Goal: Information Seeking & Learning: Learn about a topic

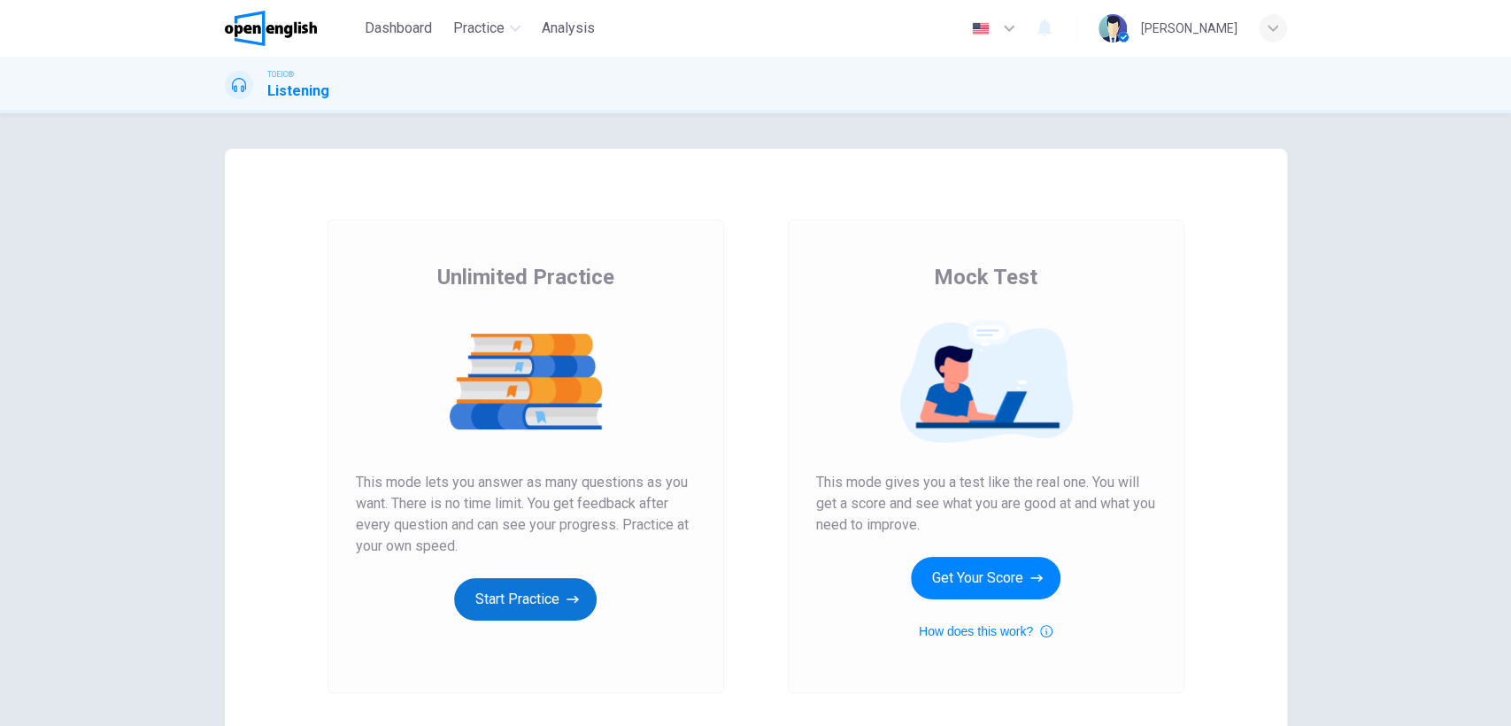
click at [492, 594] on button "Start Practice" at bounding box center [525, 599] width 143 height 42
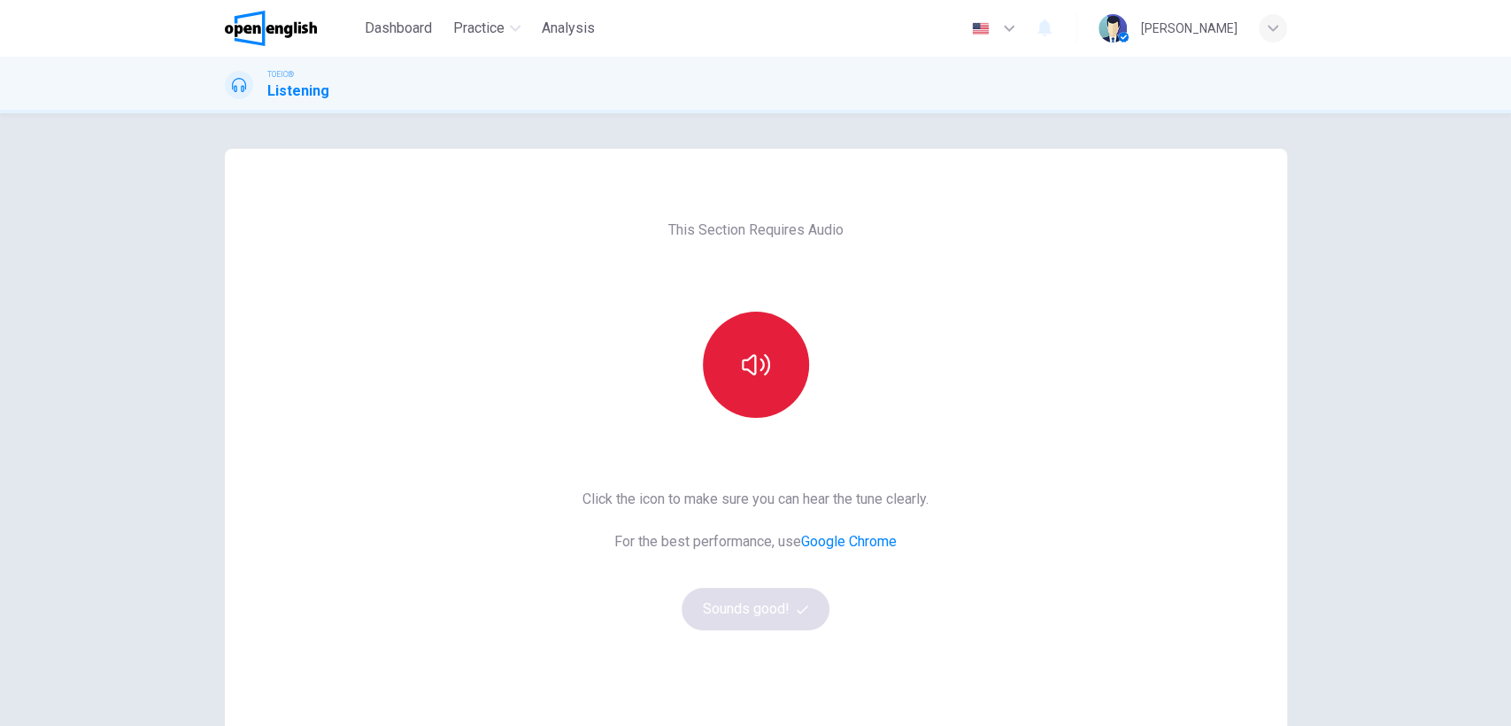
click at [751, 376] on icon "button" at bounding box center [756, 365] width 28 height 28
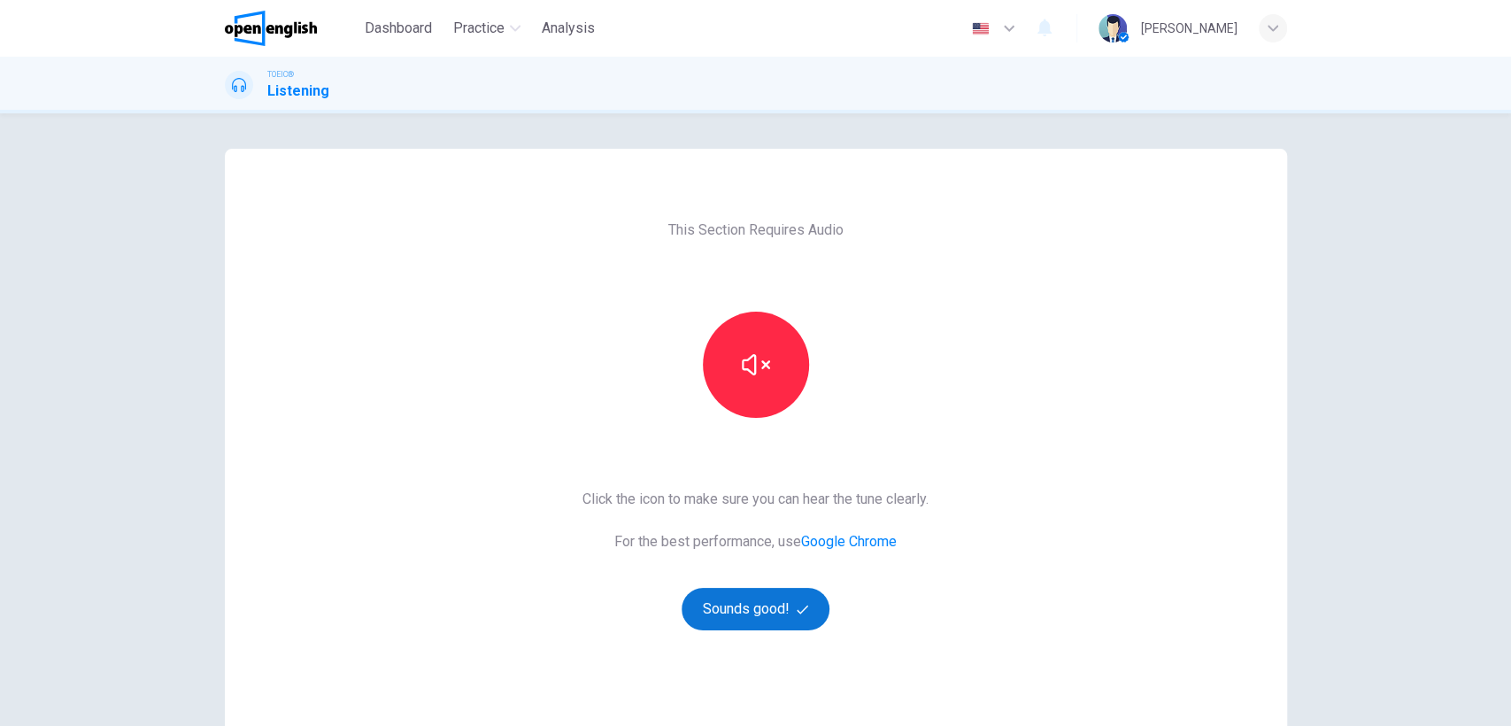
click at [751, 611] on button "Sounds good!" at bounding box center [756, 609] width 149 height 42
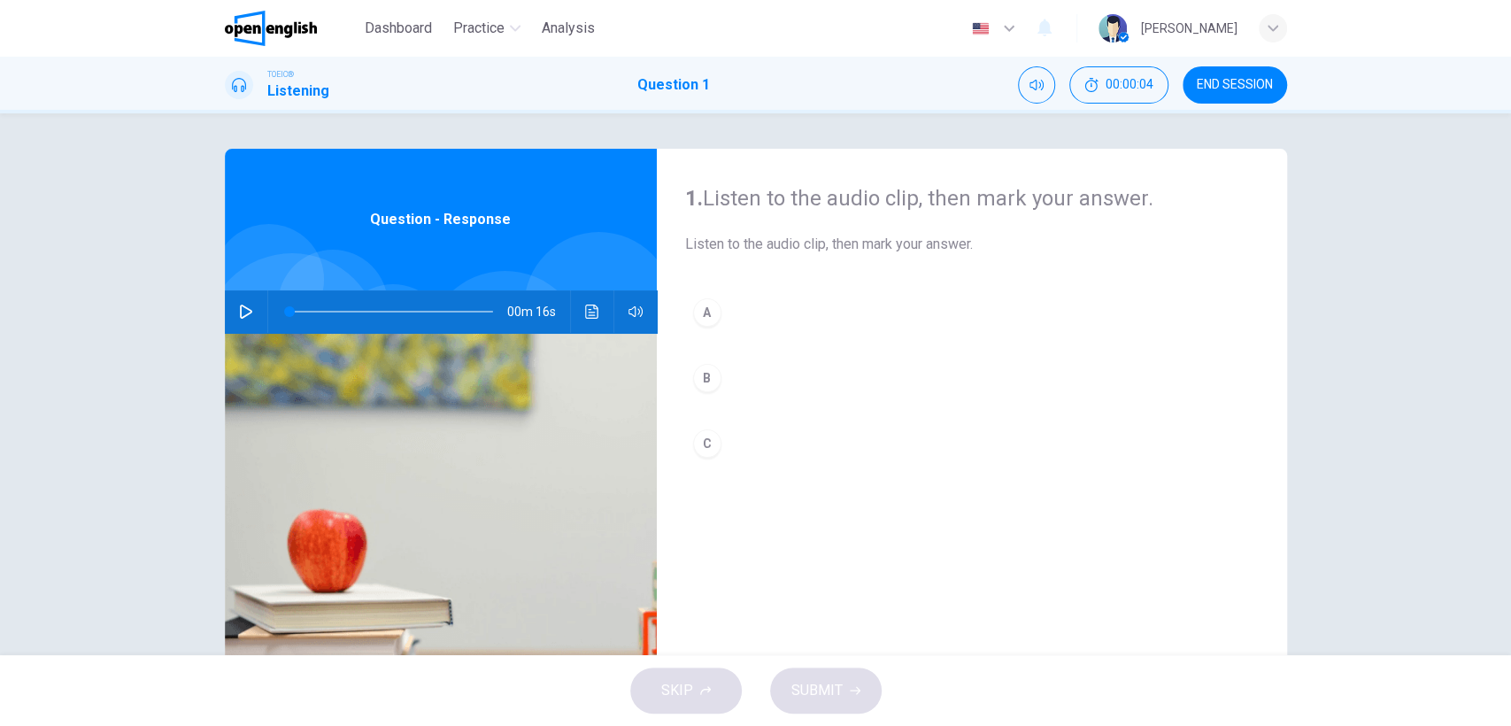
click at [242, 312] on icon "button" at bounding box center [246, 312] width 14 height 14
type input "*"
click at [242, 312] on icon "button" at bounding box center [246, 312] width 14 height 14
click at [242, 312] on icon "button" at bounding box center [246, 311] width 10 height 11
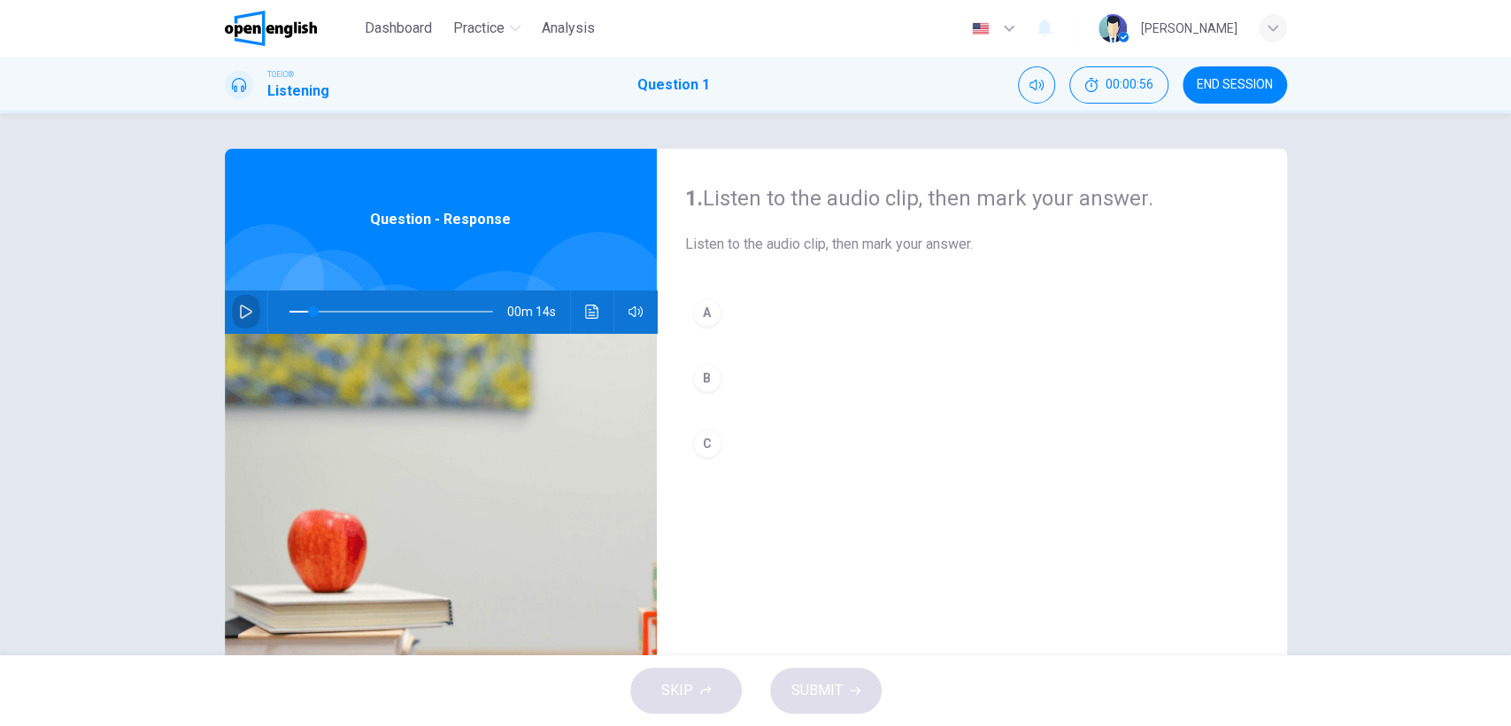
click at [242, 312] on icon "button" at bounding box center [246, 312] width 14 height 14
click at [241, 307] on icon "button" at bounding box center [246, 312] width 14 height 14
click at [241, 307] on icon "button" at bounding box center [246, 312] width 12 height 14
click at [241, 307] on icon "button" at bounding box center [246, 312] width 14 height 14
click at [241, 306] on icon "button" at bounding box center [246, 312] width 14 height 14
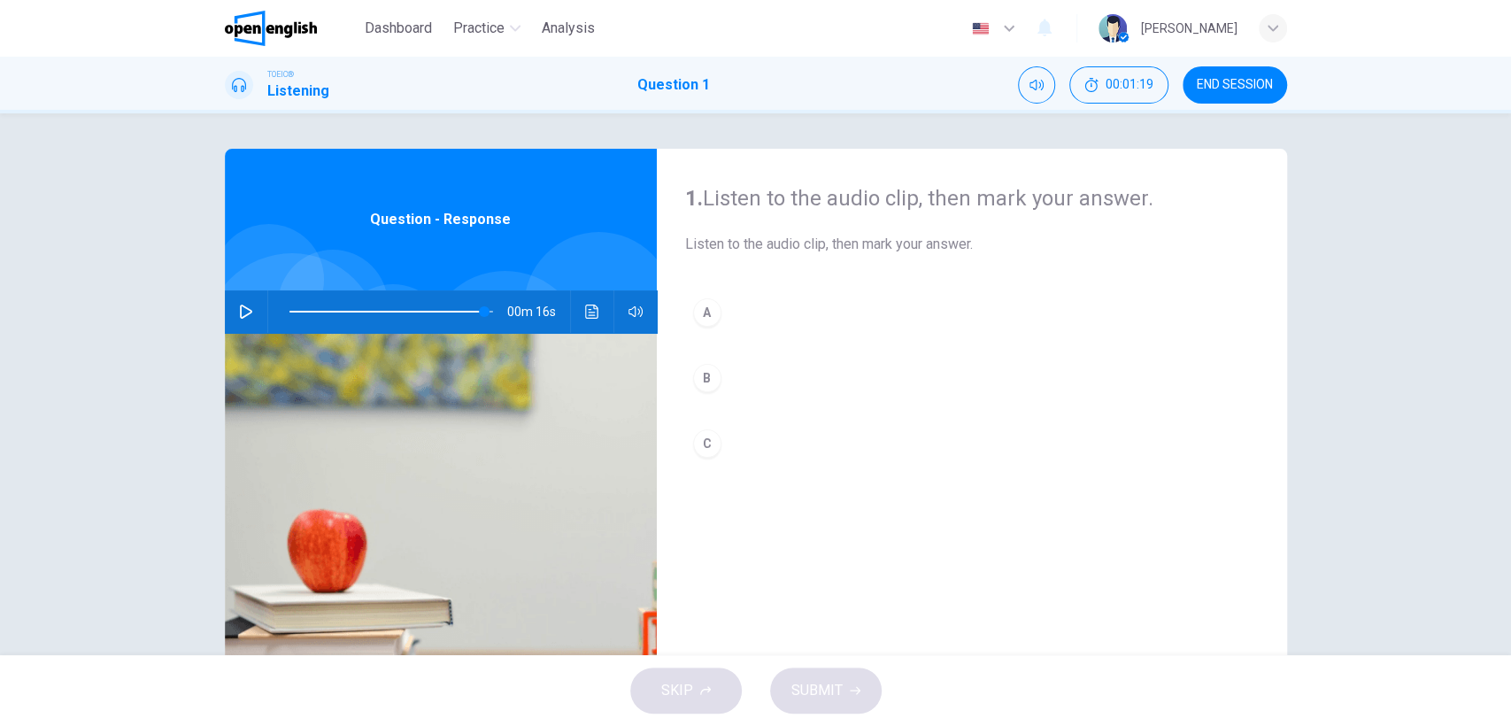
type input "*"
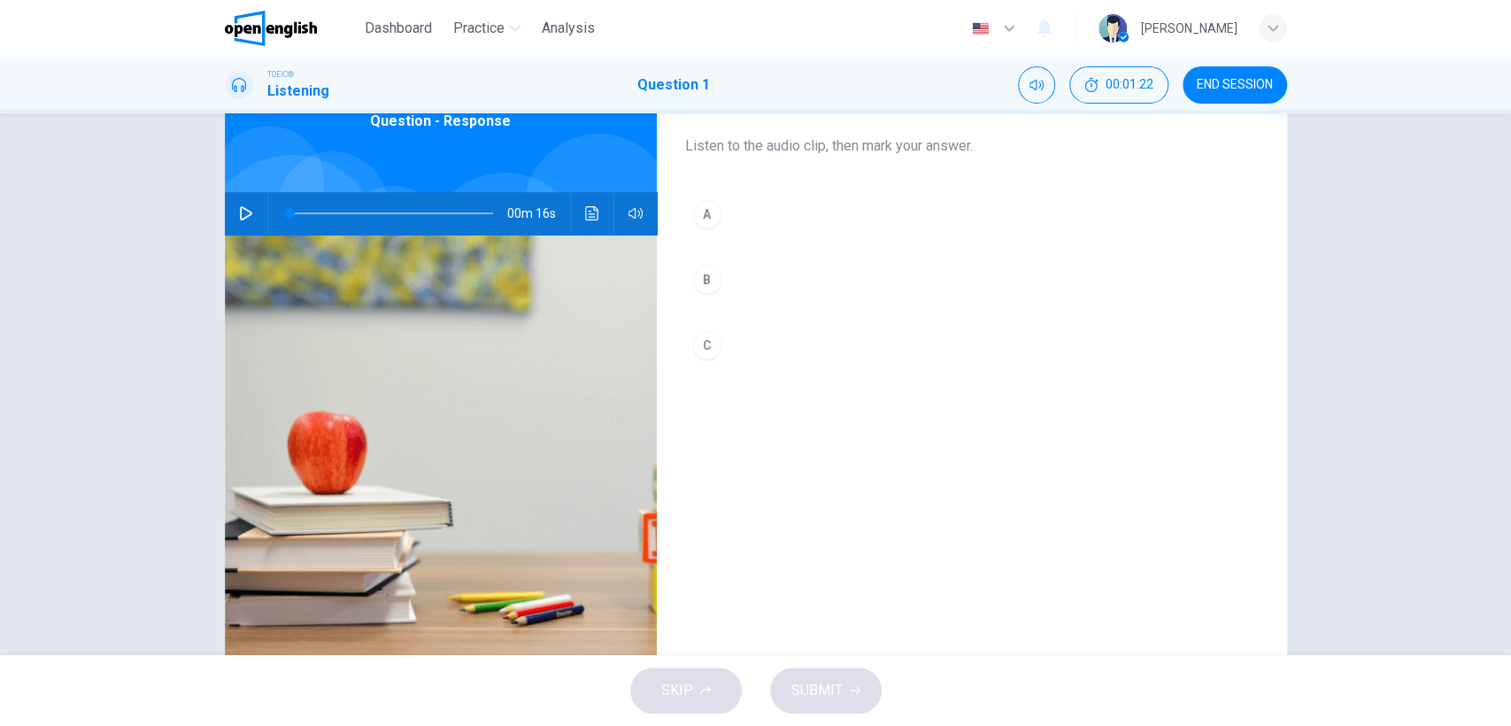
click at [744, 451] on div "1. Listen to the audio clip, then [PERSON_NAME] your answer. Listen to the audi…" at bounding box center [972, 357] width 630 height 615
click at [729, 332] on button "C" at bounding box center [972, 345] width 574 height 44
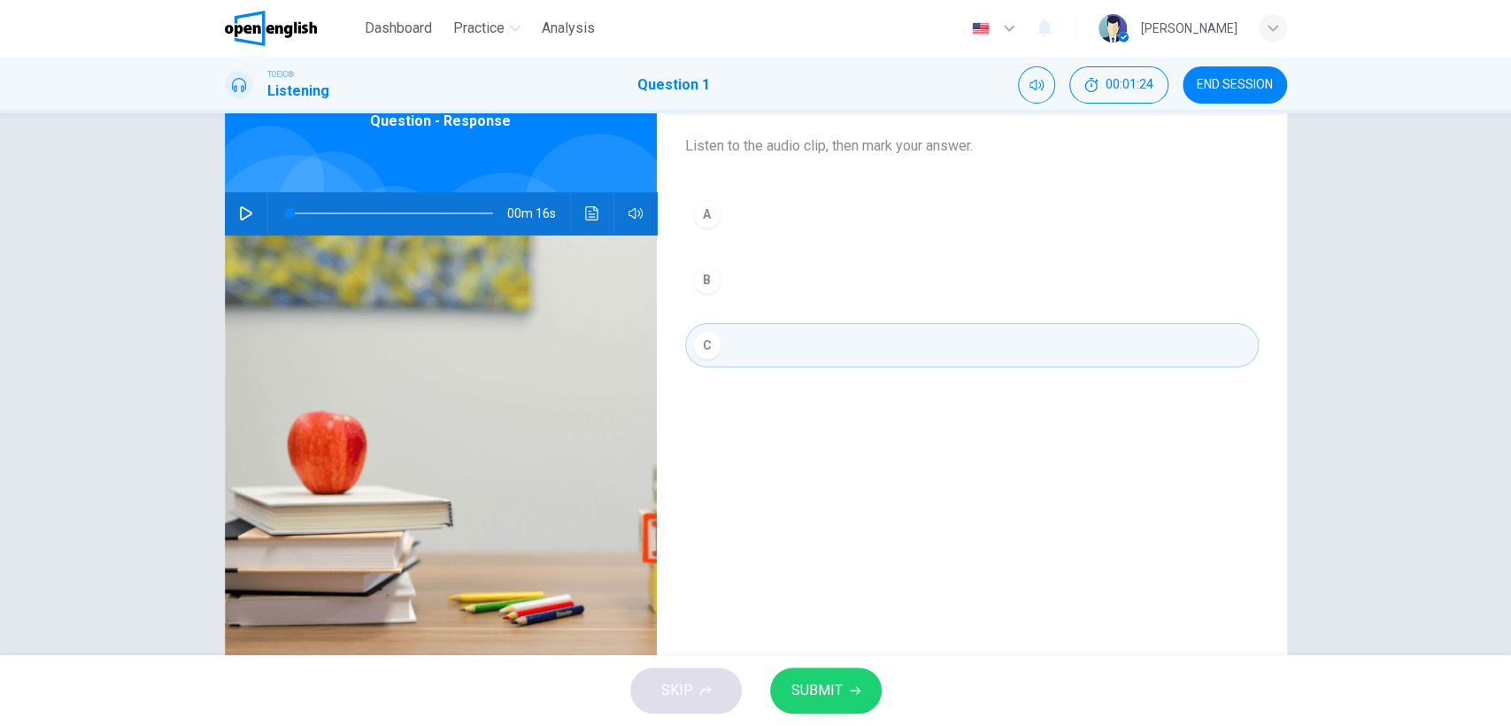
click at [842, 688] on button "SUBMIT" at bounding box center [826, 690] width 112 height 46
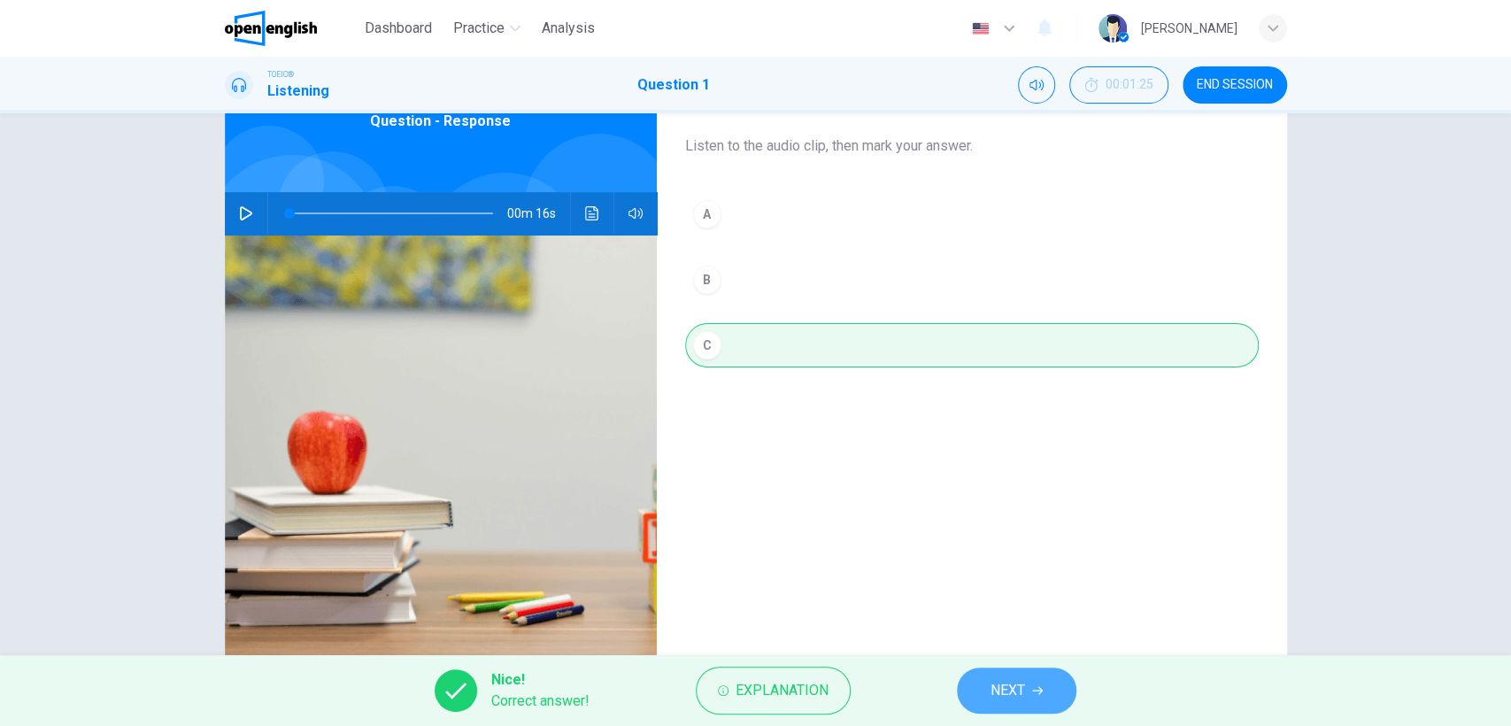
click at [1001, 691] on span "NEXT" at bounding box center [1008, 690] width 35 height 25
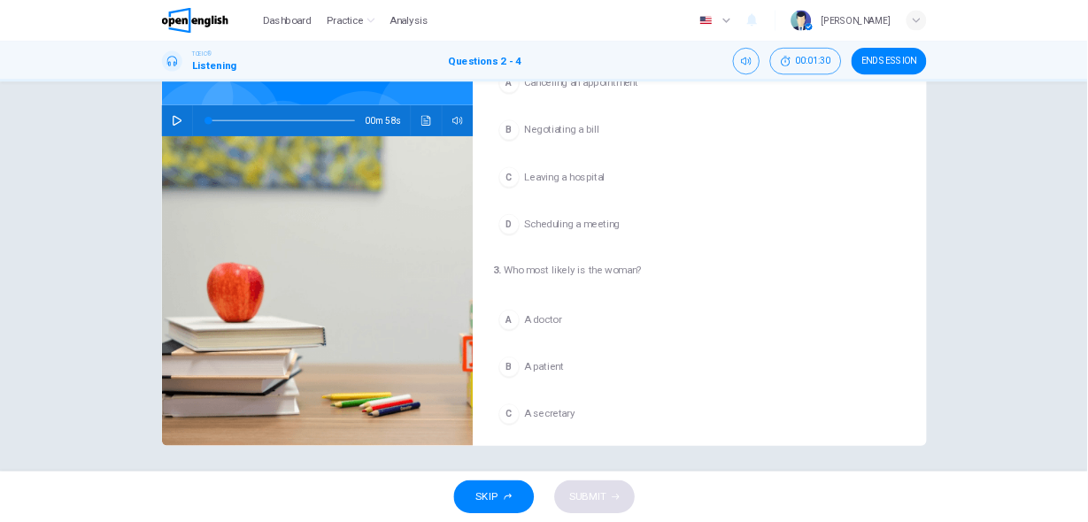
scroll to position [0, 0]
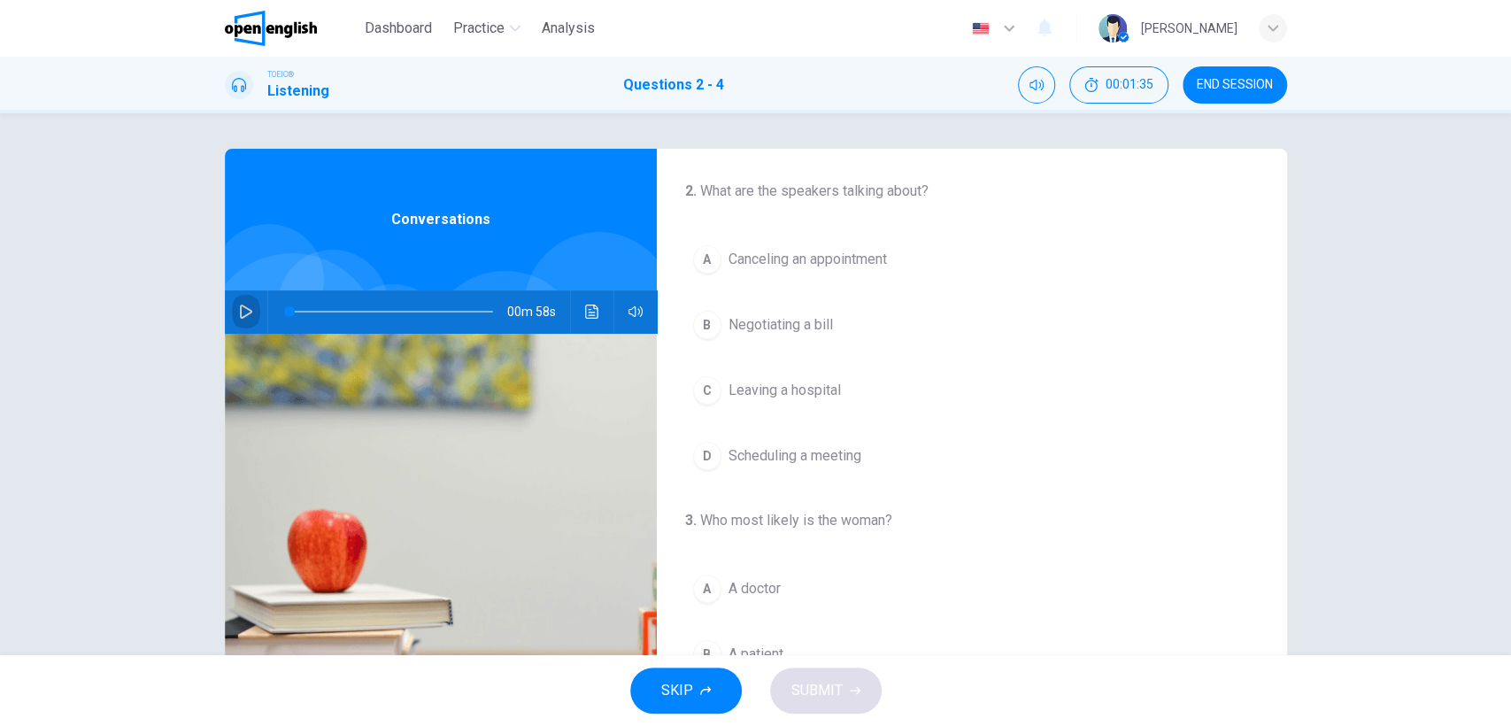
click at [248, 320] on button "button" at bounding box center [246, 311] width 28 height 42
click at [241, 313] on icon "button" at bounding box center [246, 311] width 10 height 11
drag, startPoint x: 422, startPoint y: 311, endPoint x: 277, endPoint y: 313, distance: 145.2
click at [286, 313] on span at bounding box center [291, 311] width 11 height 11
click at [225, 320] on div "00m 58s" at bounding box center [441, 311] width 432 height 42
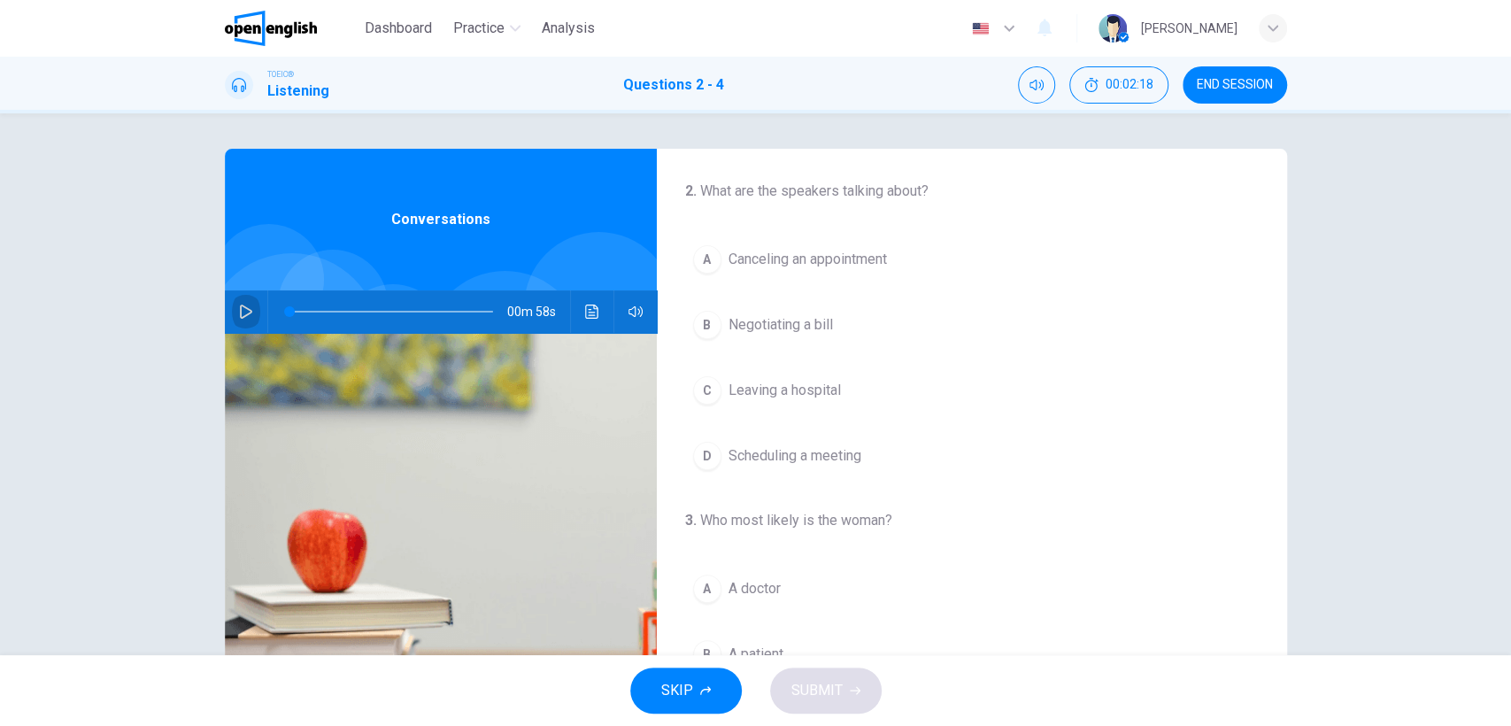
click at [239, 311] on icon "button" at bounding box center [246, 312] width 14 height 14
click at [243, 315] on icon "button" at bounding box center [246, 312] width 14 height 14
click at [243, 315] on icon "button" at bounding box center [246, 311] width 10 height 11
type input "**"
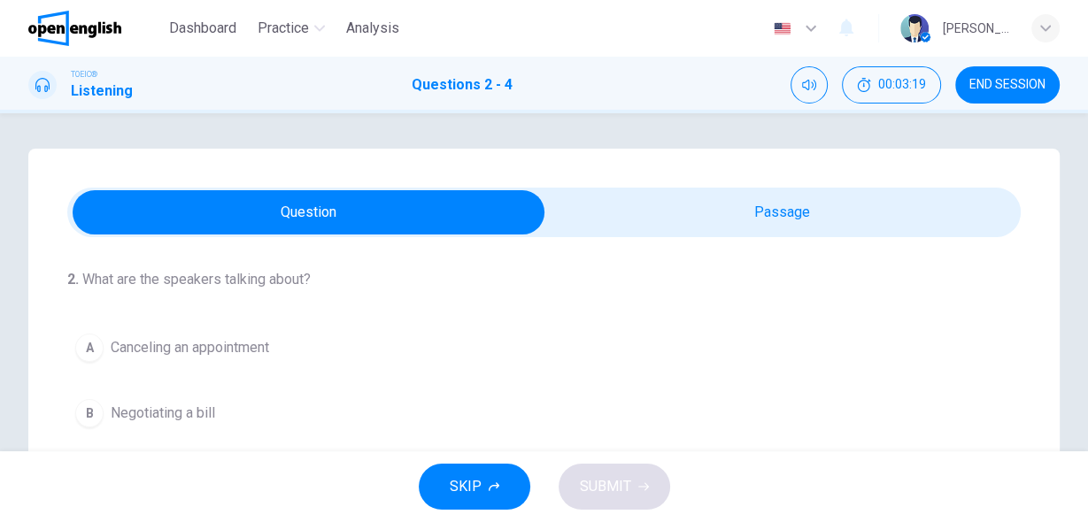
click at [127, 346] on span "Canceling an appointment" at bounding box center [190, 347] width 158 height 21
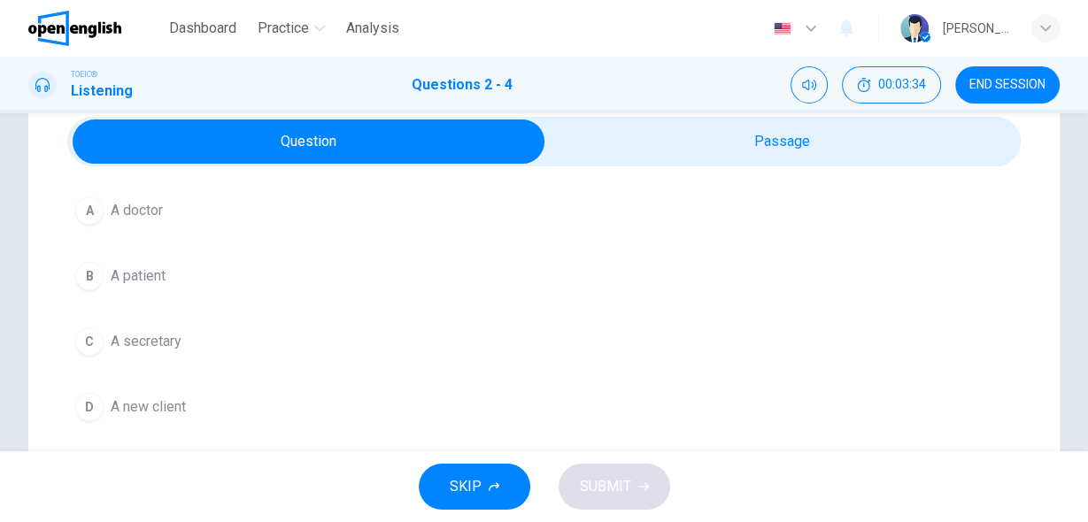
scroll to position [142, 0]
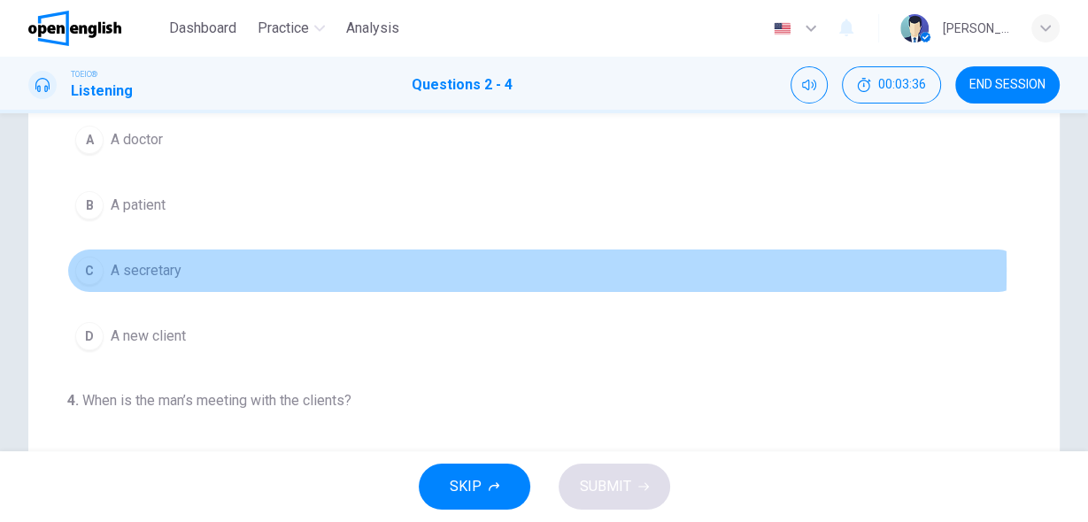
click at [193, 266] on button "C A secretary" at bounding box center [543, 271] width 953 height 44
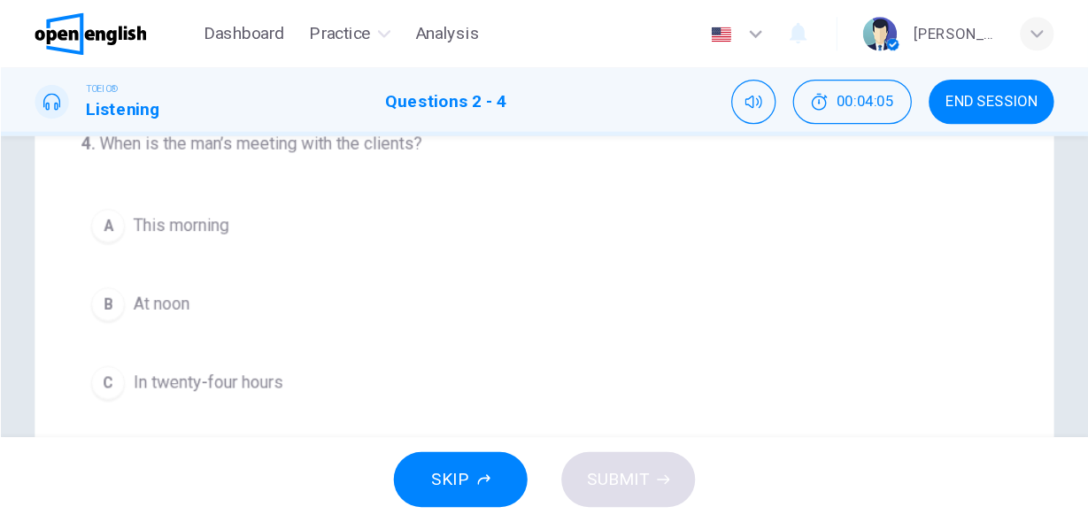
scroll to position [483, 0]
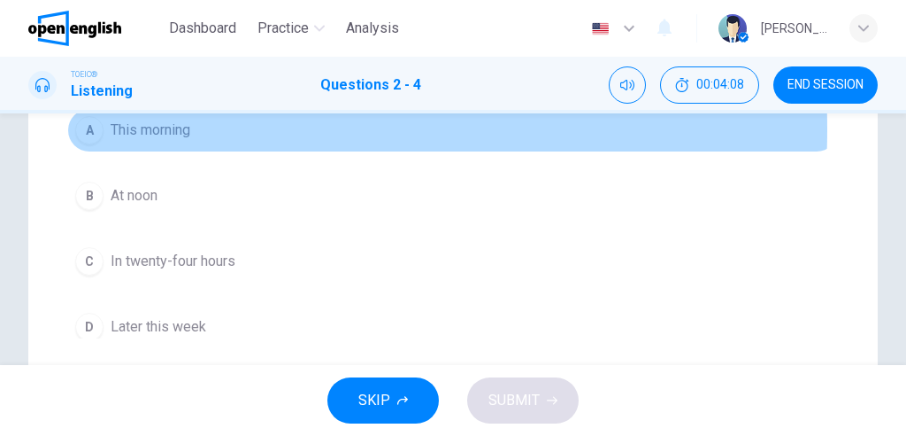
click at [166, 121] on span "This morning" at bounding box center [151, 130] width 80 height 21
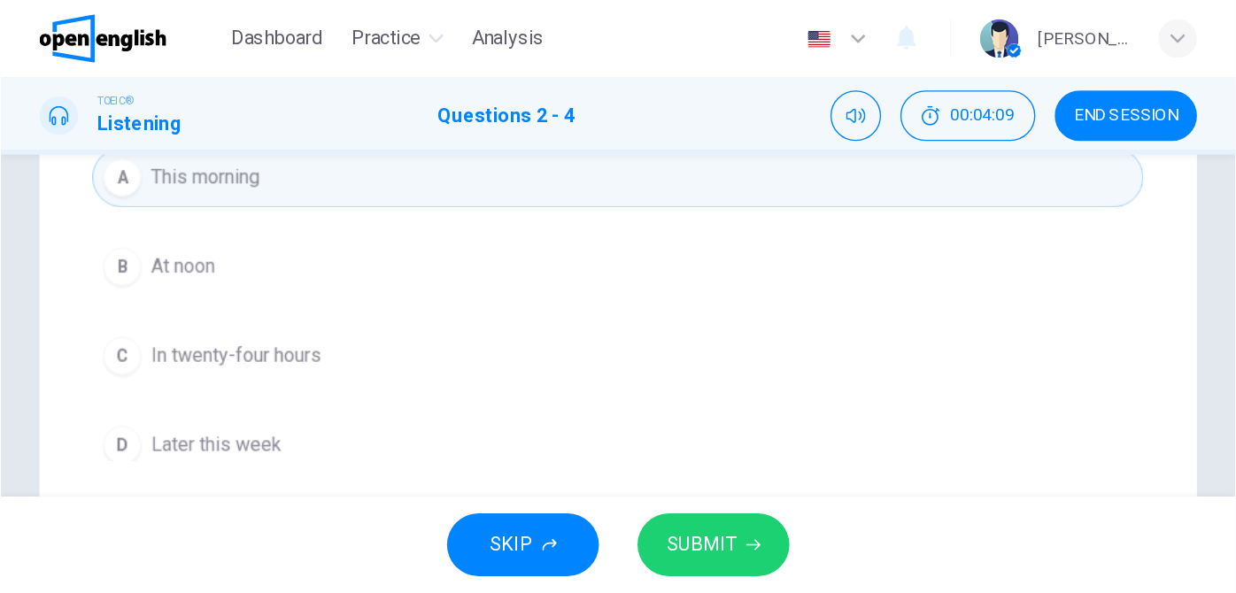
scroll to position [393, 0]
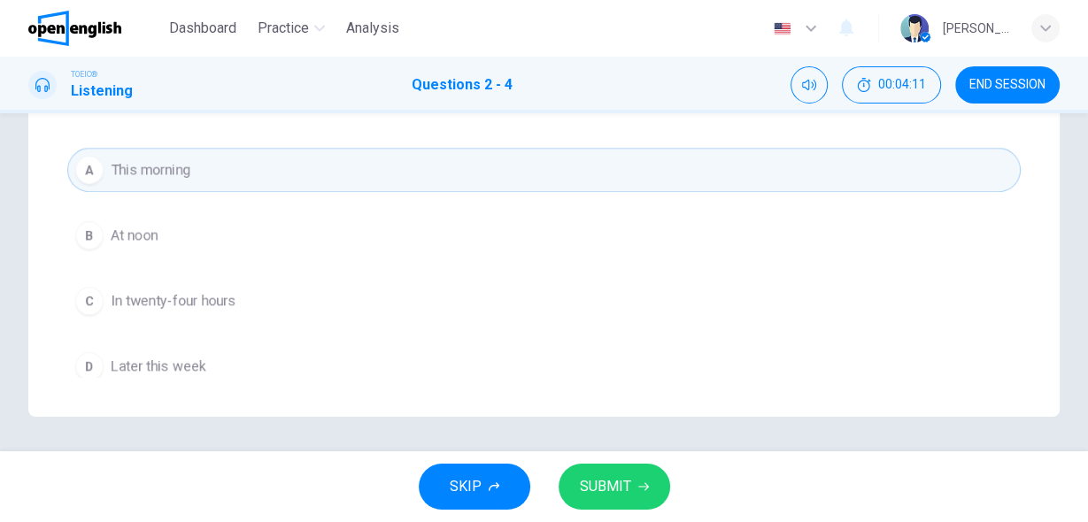
click at [621, 490] on span "SUBMIT" at bounding box center [605, 486] width 51 height 25
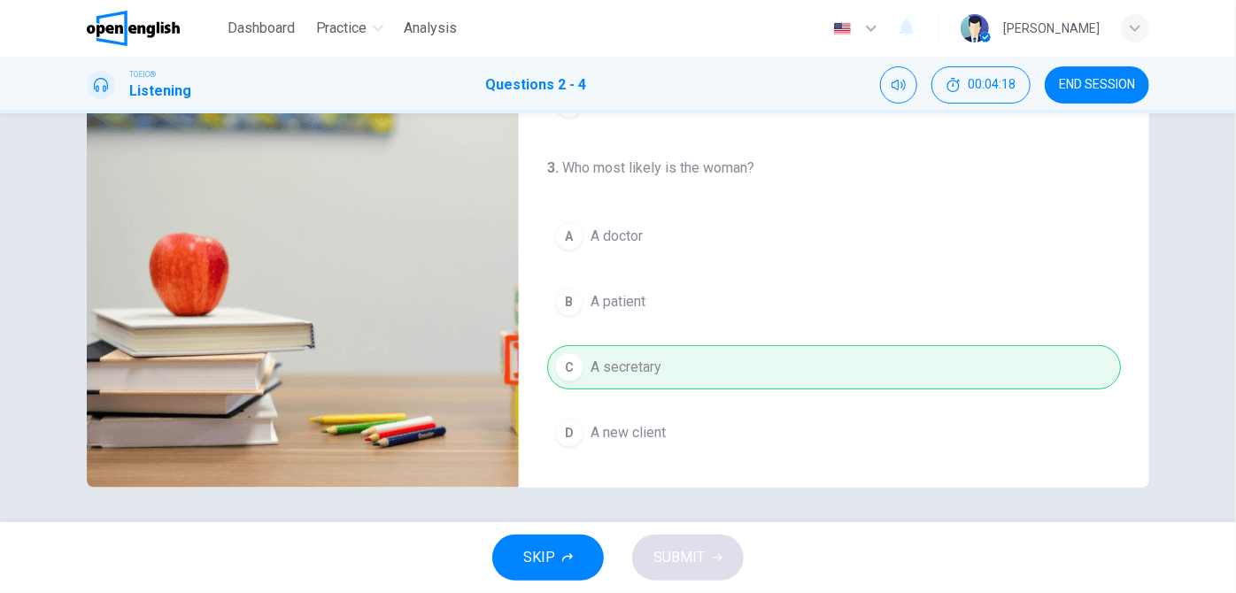
scroll to position [0, 0]
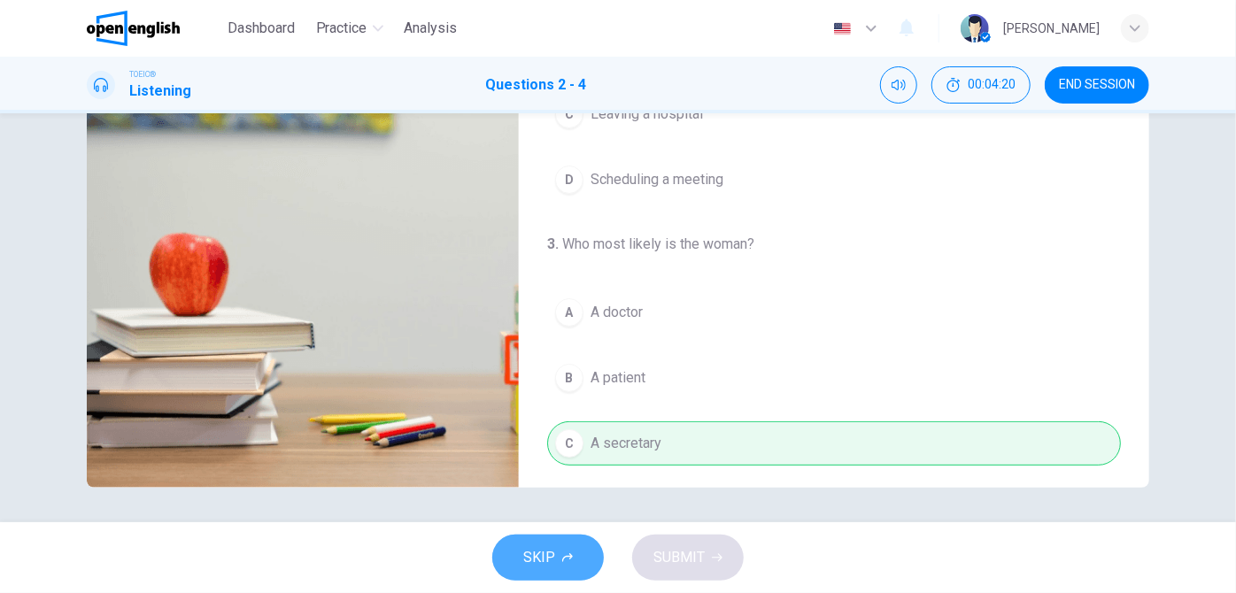
click at [529, 555] on span "SKIP" at bounding box center [539, 557] width 32 height 25
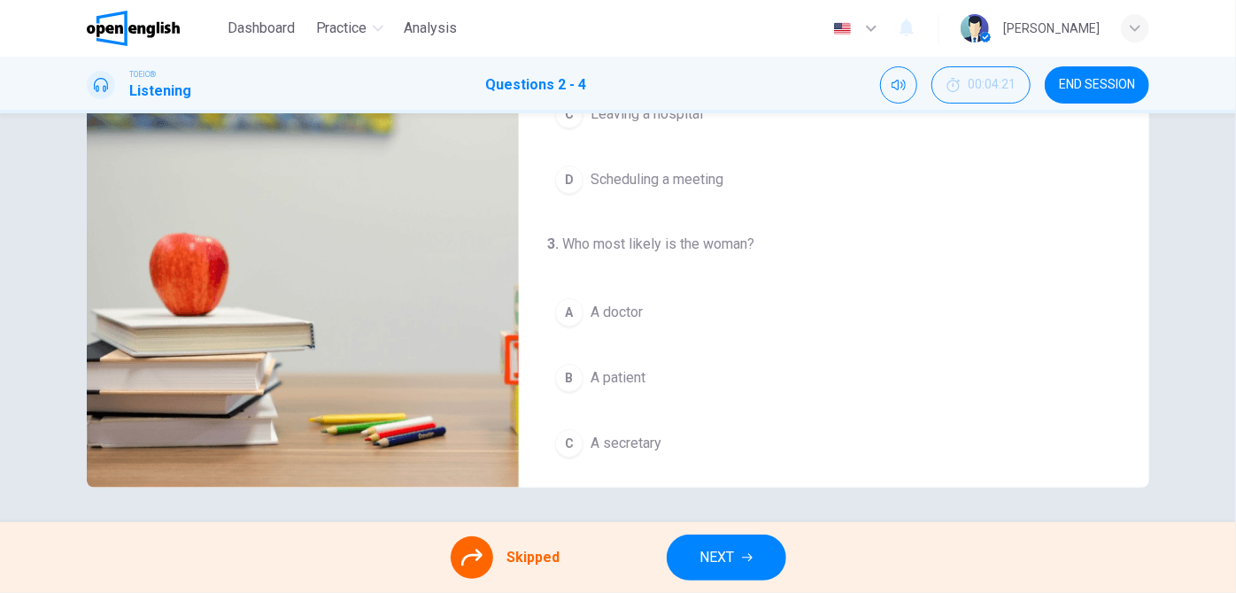
click at [701, 548] on span "NEXT" at bounding box center [717, 557] width 35 height 25
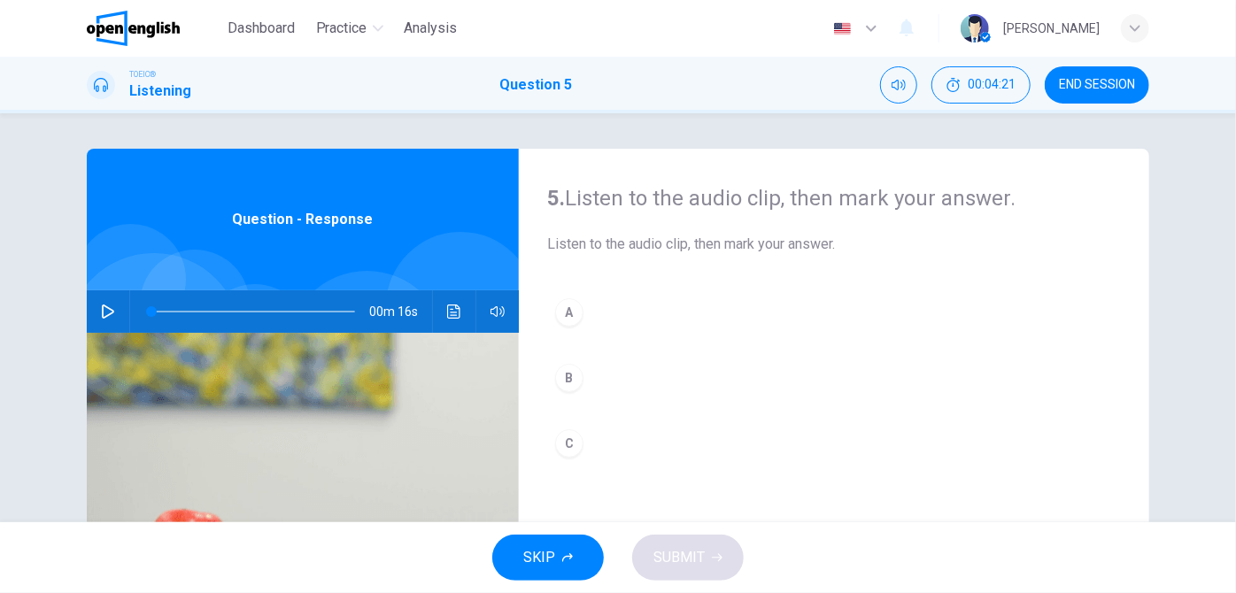
click at [104, 312] on icon "button" at bounding box center [108, 312] width 14 height 14
click at [109, 312] on icon "button" at bounding box center [108, 312] width 12 height 14
click at [109, 312] on icon "button" at bounding box center [108, 312] width 14 height 14
click at [109, 312] on icon "button" at bounding box center [108, 312] width 12 height 14
click at [108, 312] on icon "button" at bounding box center [108, 311] width 10 height 11
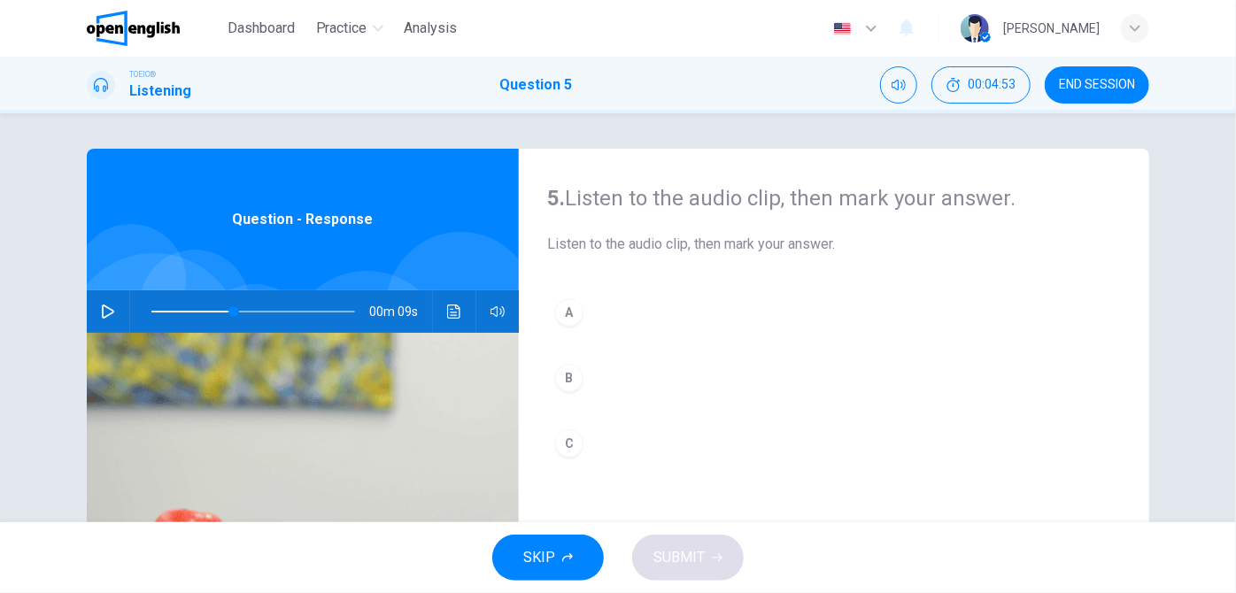
click at [108, 312] on icon "button" at bounding box center [108, 312] width 12 height 14
click at [108, 312] on icon "button" at bounding box center [108, 311] width 10 height 11
click at [108, 311] on icon "button" at bounding box center [108, 312] width 12 height 14
type input "*"
click at [582, 326] on button "A" at bounding box center [834, 312] width 574 height 44
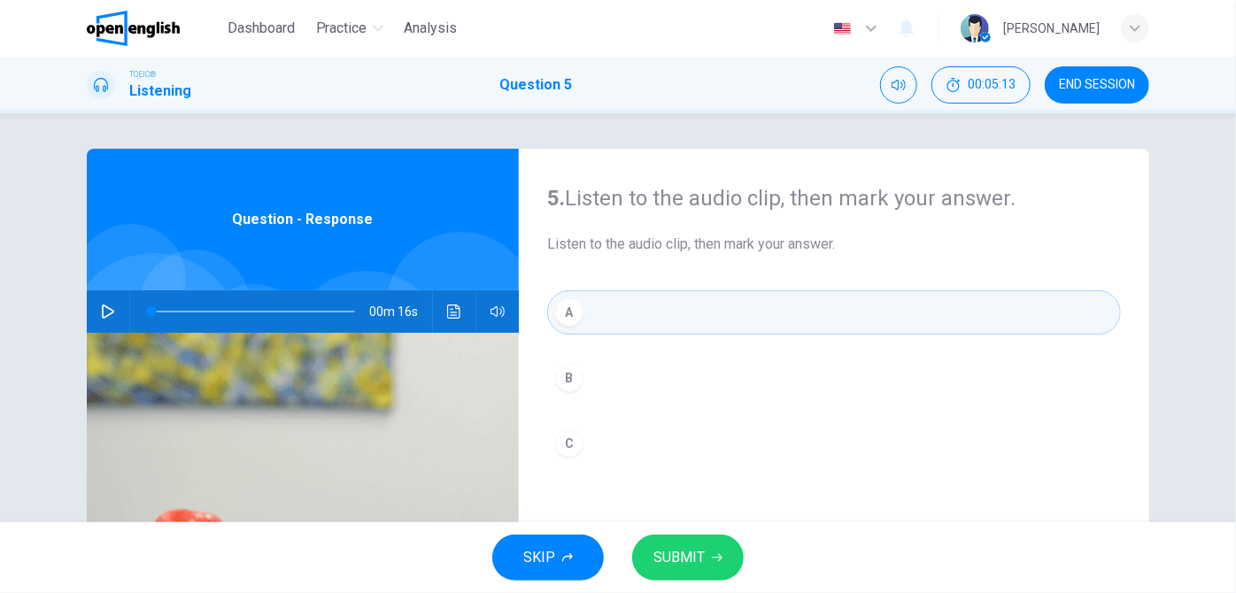
click at [695, 563] on span "SUBMIT" at bounding box center [678, 557] width 51 height 25
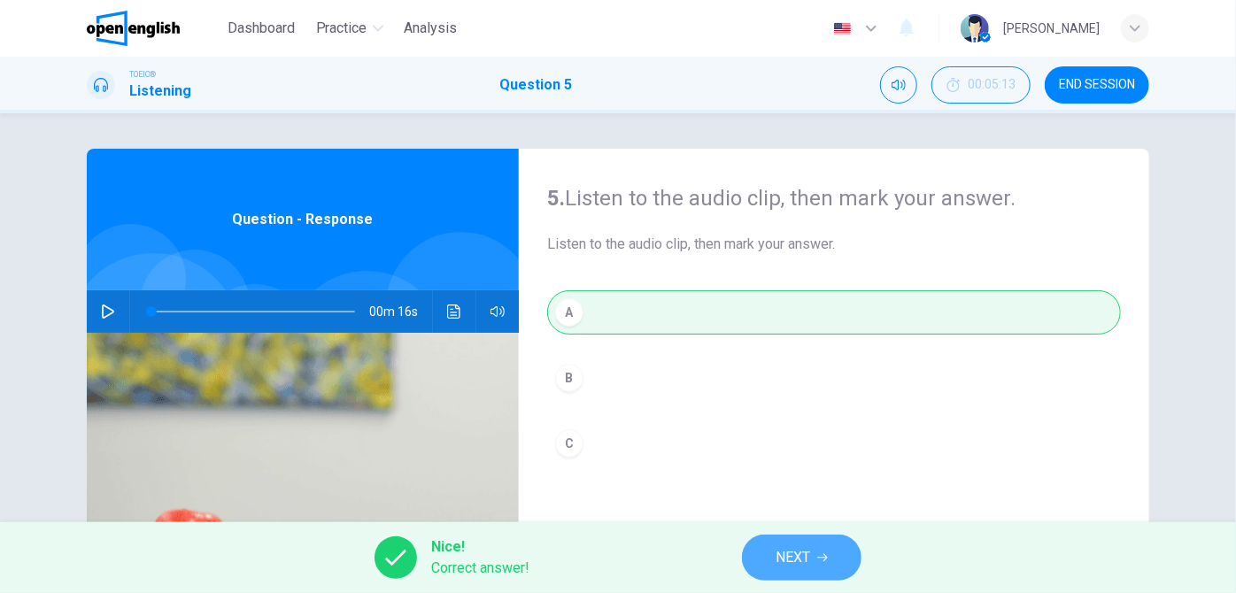
click at [785, 559] on span "NEXT" at bounding box center [792, 557] width 35 height 25
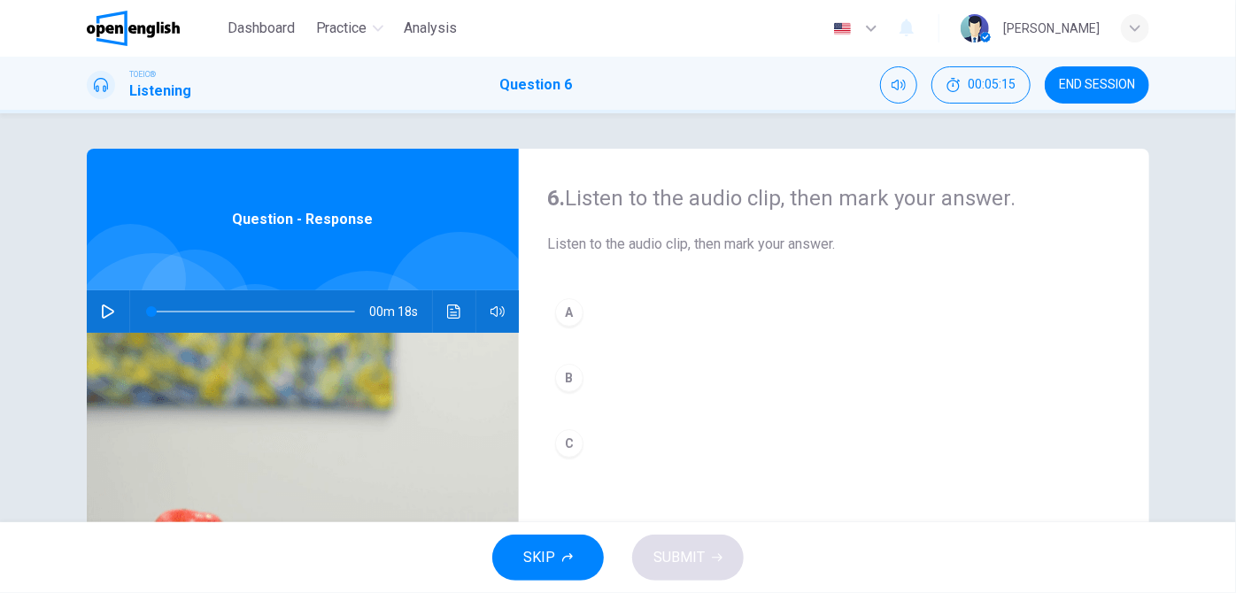
click at [101, 314] on icon "button" at bounding box center [108, 312] width 14 height 14
click at [109, 314] on icon "button" at bounding box center [108, 312] width 14 height 14
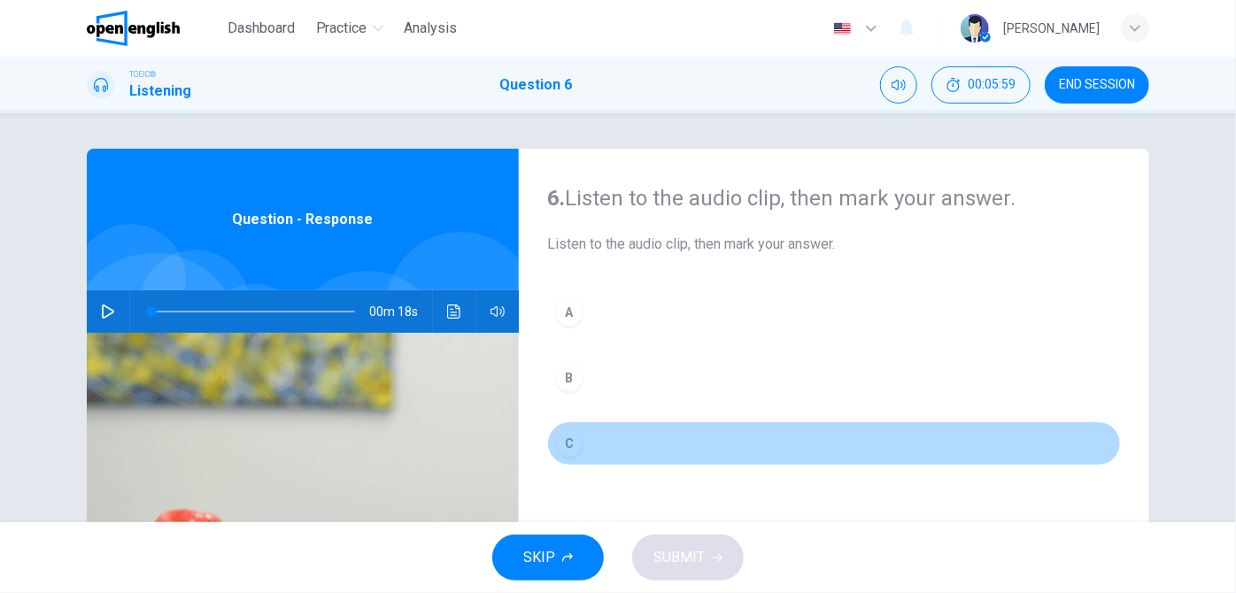
click at [589, 444] on button "C" at bounding box center [834, 443] width 574 height 44
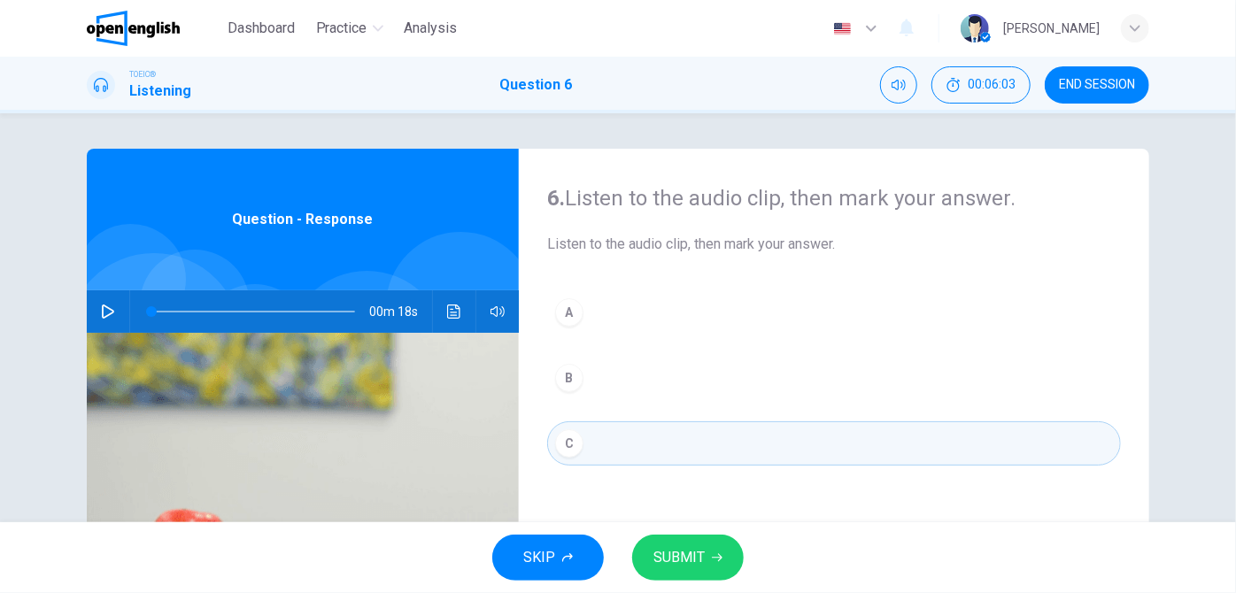
click at [606, 379] on button "B" at bounding box center [834, 378] width 574 height 44
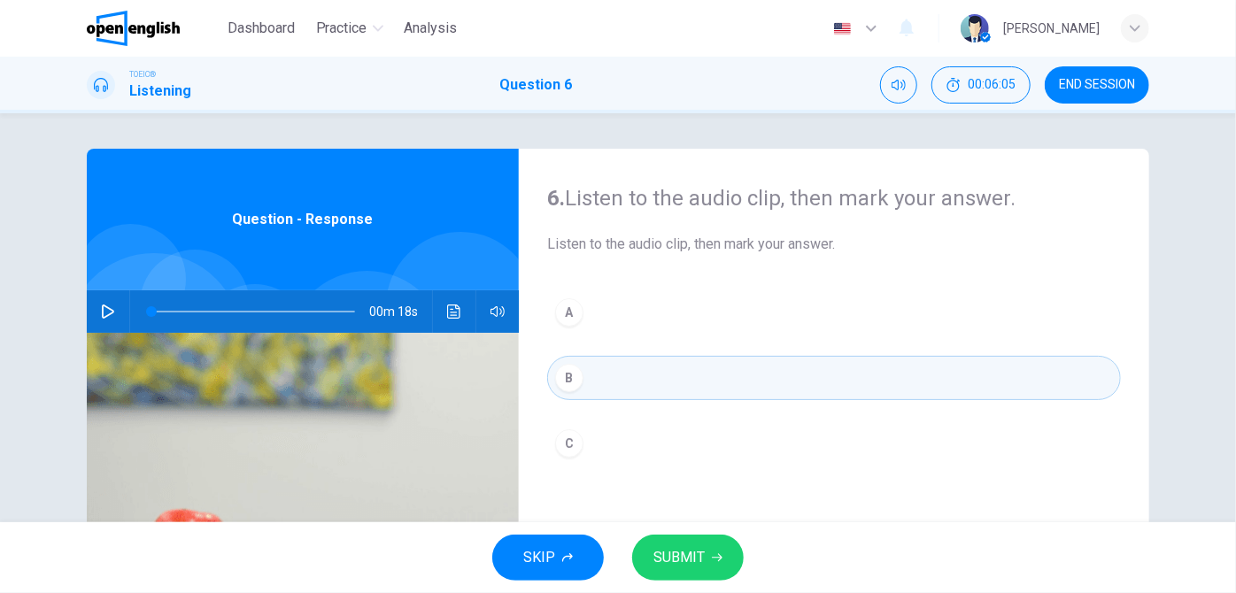
click at [104, 309] on icon "button" at bounding box center [108, 312] width 12 height 14
click at [288, 312] on span at bounding box center [253, 311] width 204 height 25
click at [151, 316] on span at bounding box center [253, 311] width 204 height 25
click at [103, 312] on icon "button" at bounding box center [108, 311] width 10 height 11
click at [101, 312] on icon "button" at bounding box center [108, 312] width 14 height 14
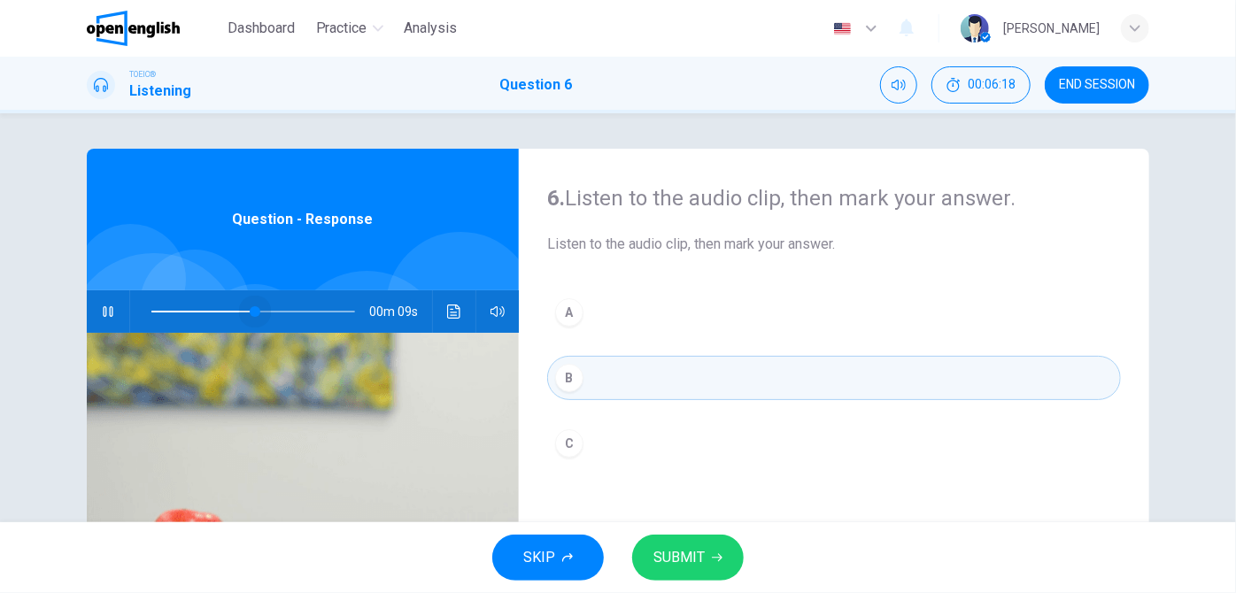
click at [251, 311] on span at bounding box center [253, 311] width 204 height 25
type input "*"
click at [683, 552] on span "SUBMIT" at bounding box center [678, 557] width 51 height 25
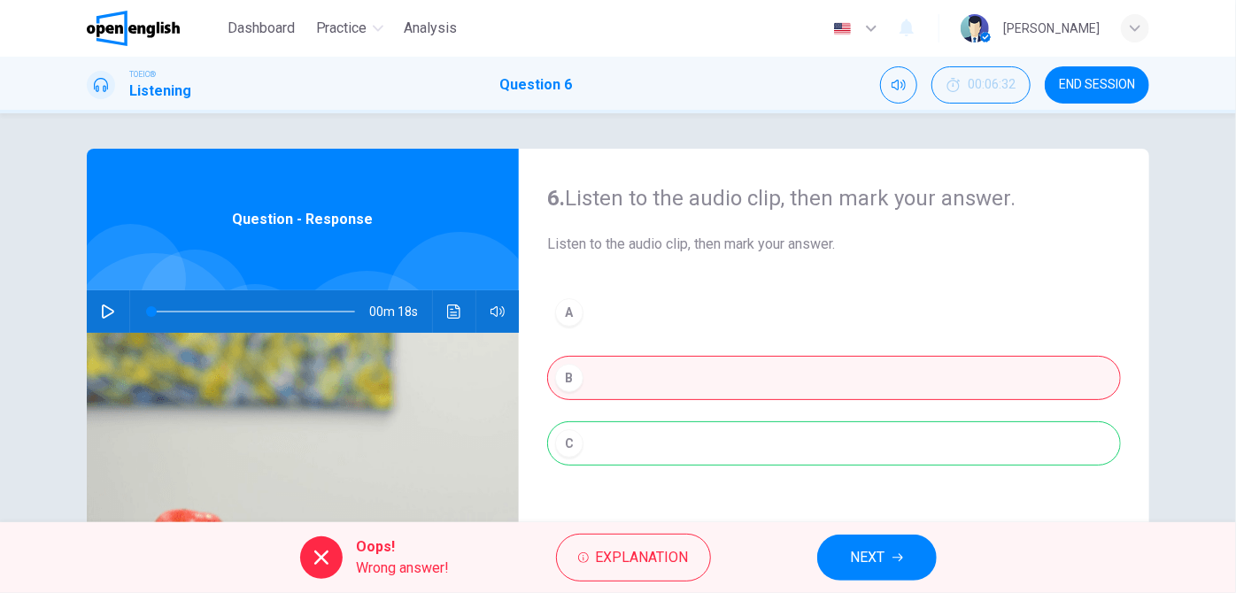
click at [637, 437] on div "A B C" at bounding box center [834, 395] width 574 height 211
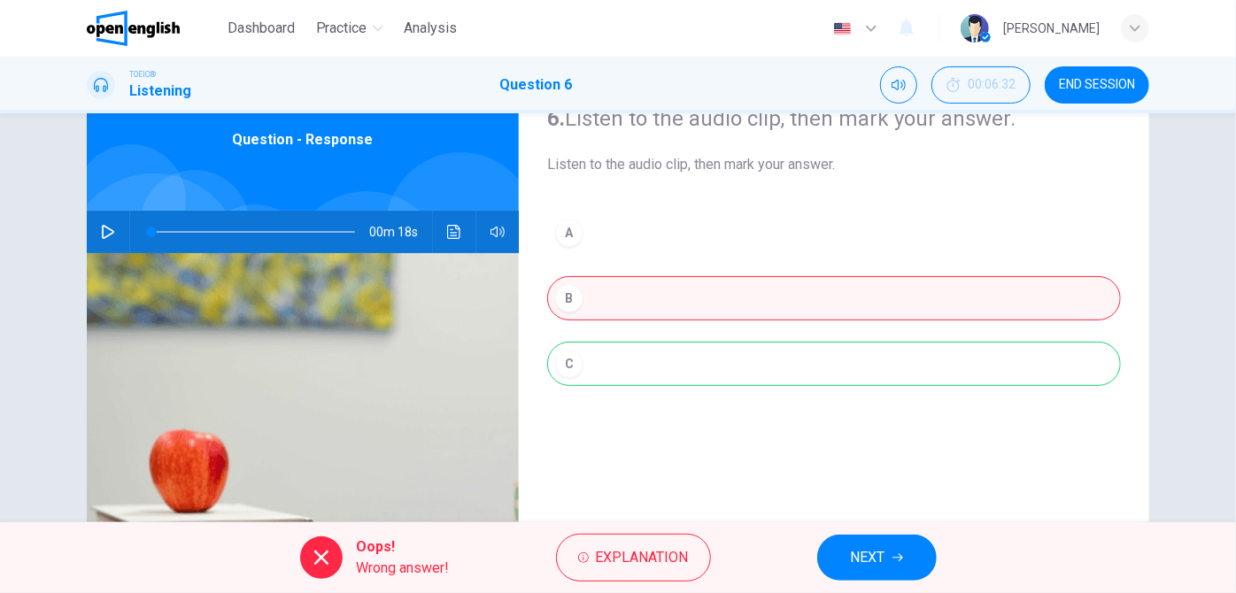
click at [645, 377] on div "A B C" at bounding box center [834, 316] width 574 height 211
click at [858, 561] on span "NEXT" at bounding box center [868, 557] width 35 height 25
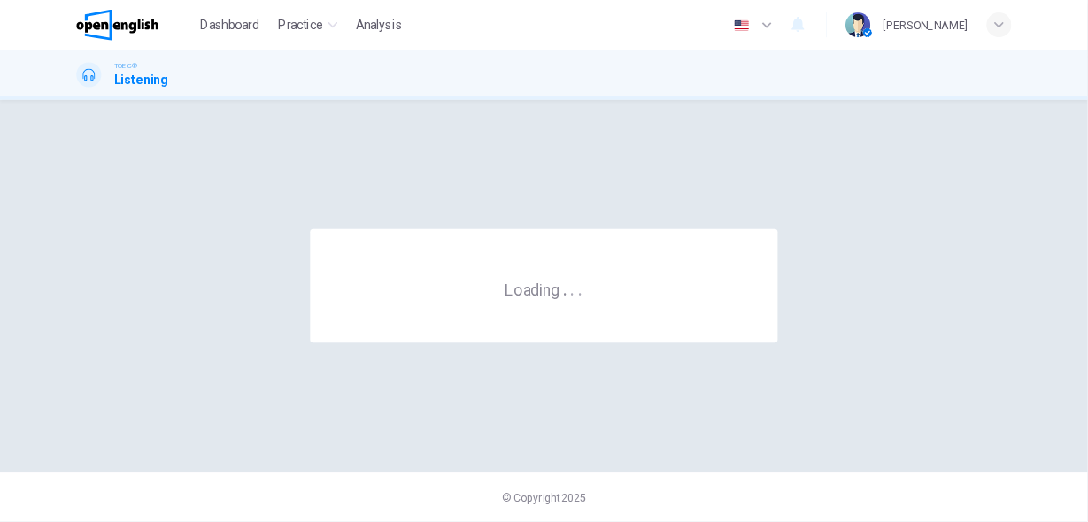
scroll to position [0, 0]
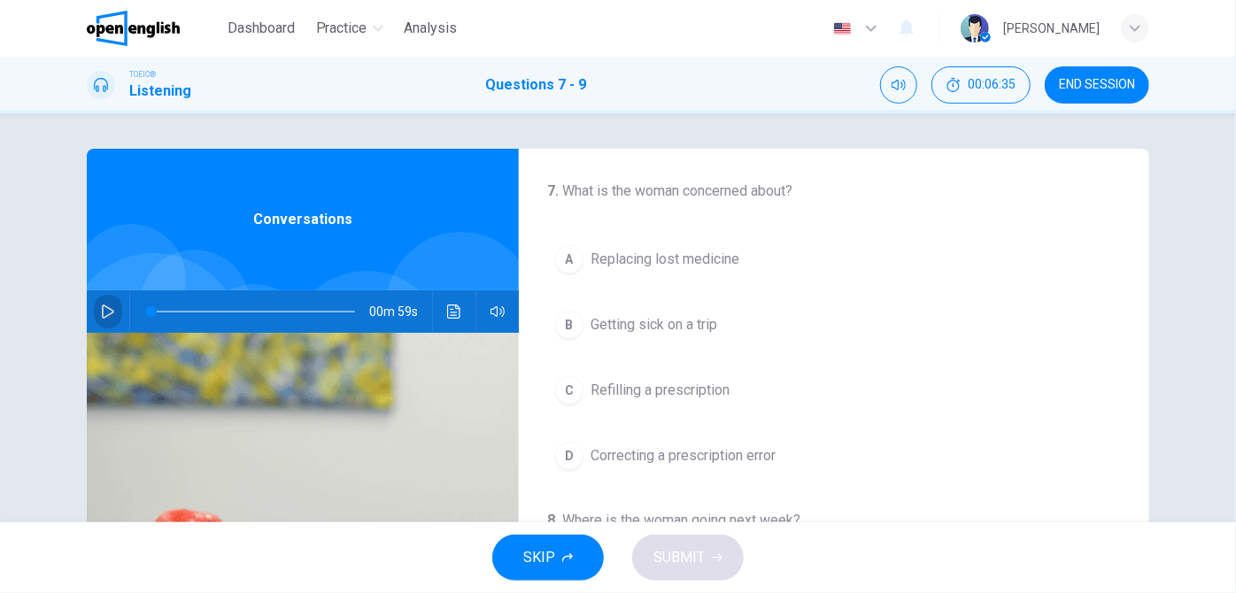
click at [101, 314] on icon "button" at bounding box center [108, 312] width 14 height 14
click at [146, 309] on div at bounding box center [249, 311] width 239 height 42
click at [151, 310] on span at bounding box center [253, 311] width 204 height 25
click at [103, 309] on icon "button" at bounding box center [108, 312] width 14 height 14
type input "**"
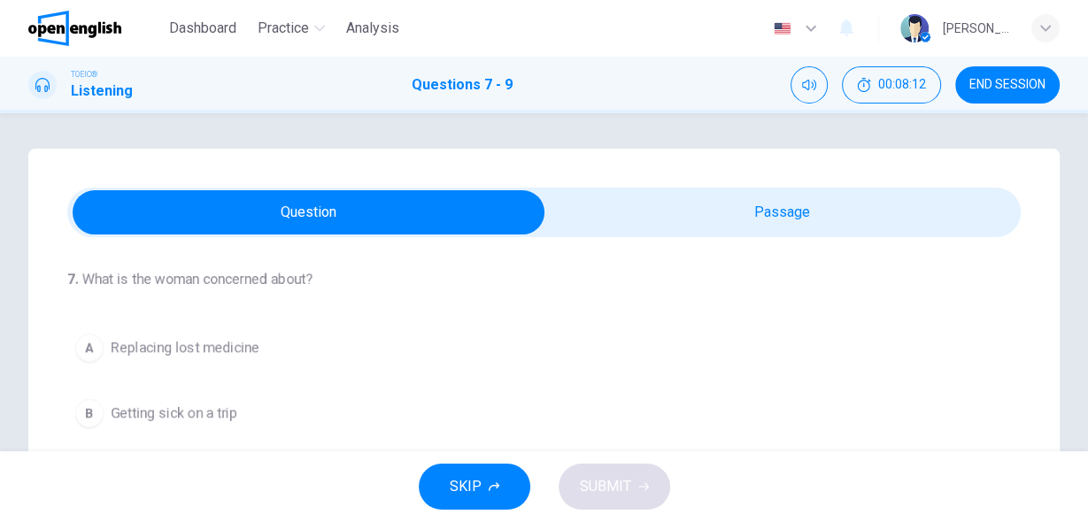
scroll to position [142, 0]
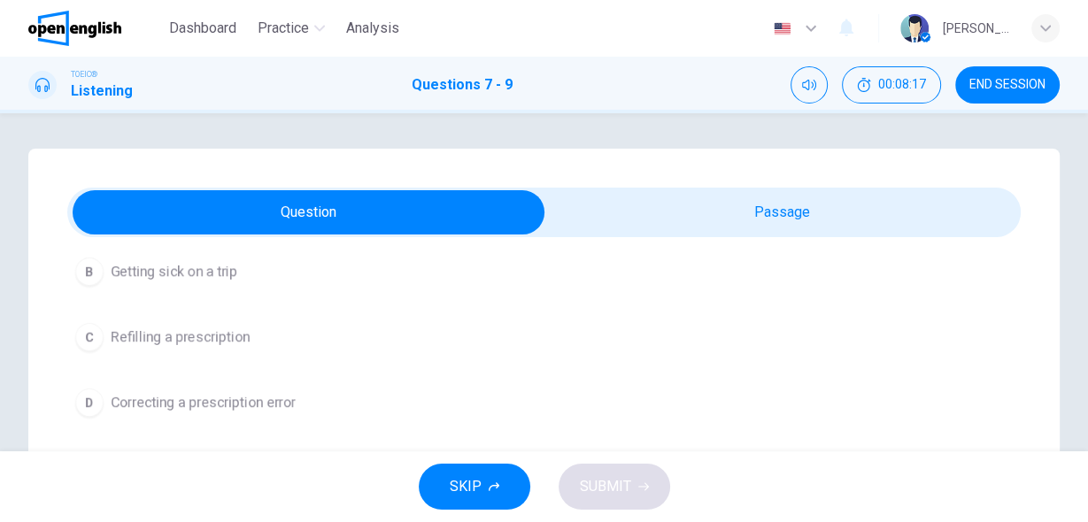
click at [193, 340] on span "Refilling a prescription" at bounding box center [180, 337] width 139 height 21
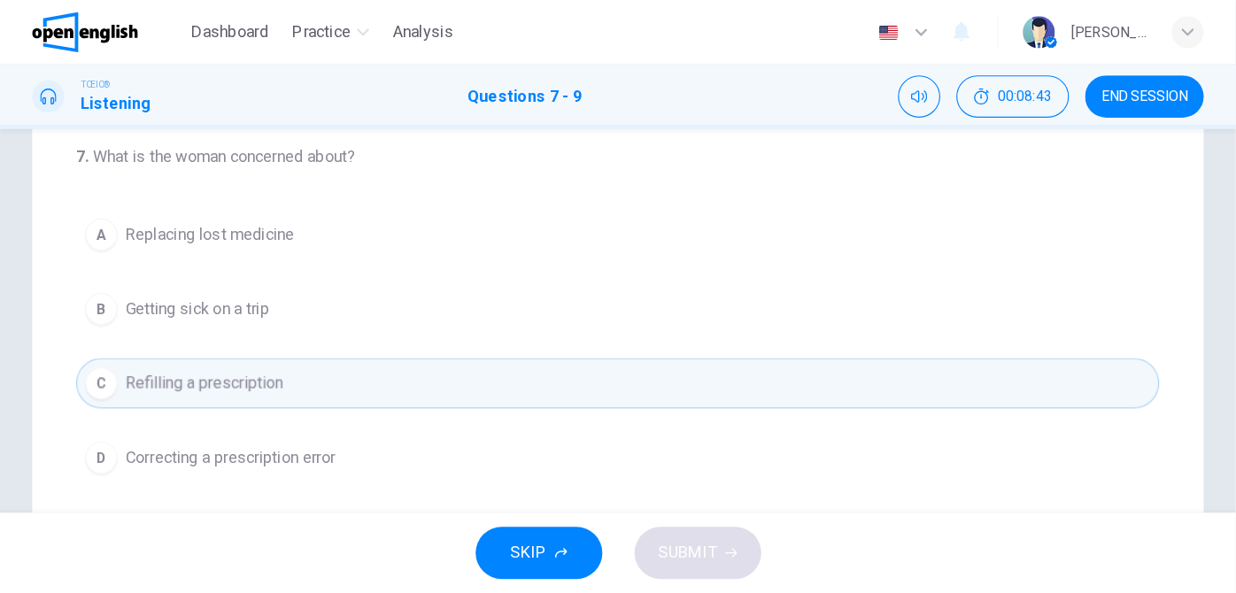
scroll to position [0, 0]
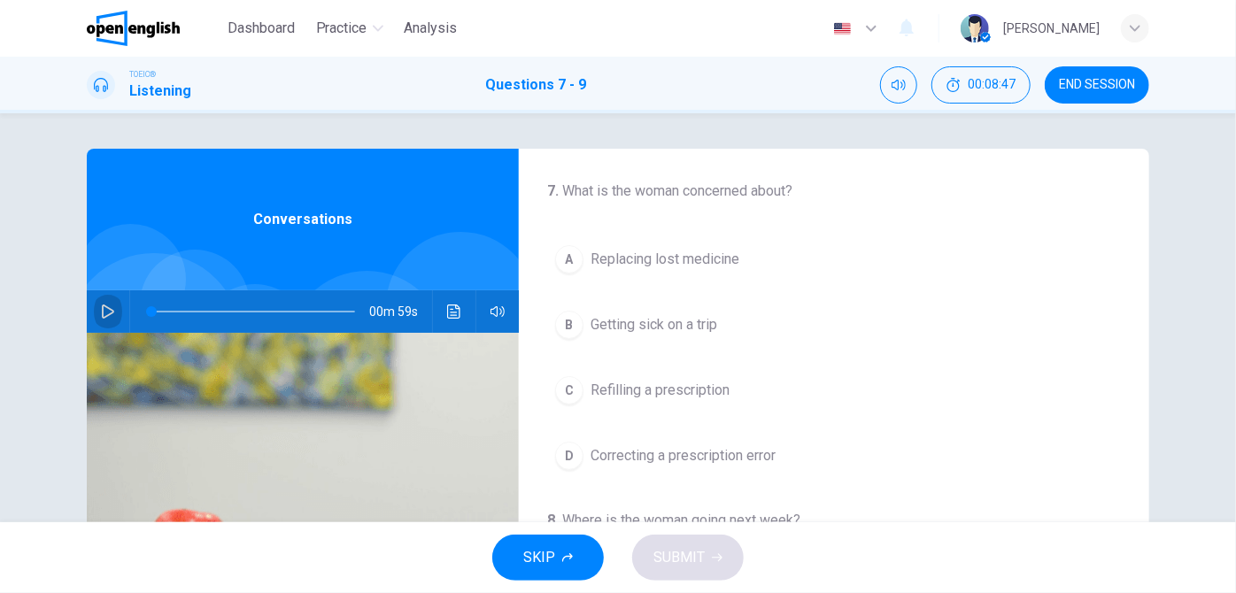
click at [106, 312] on icon "button" at bounding box center [108, 312] width 14 height 14
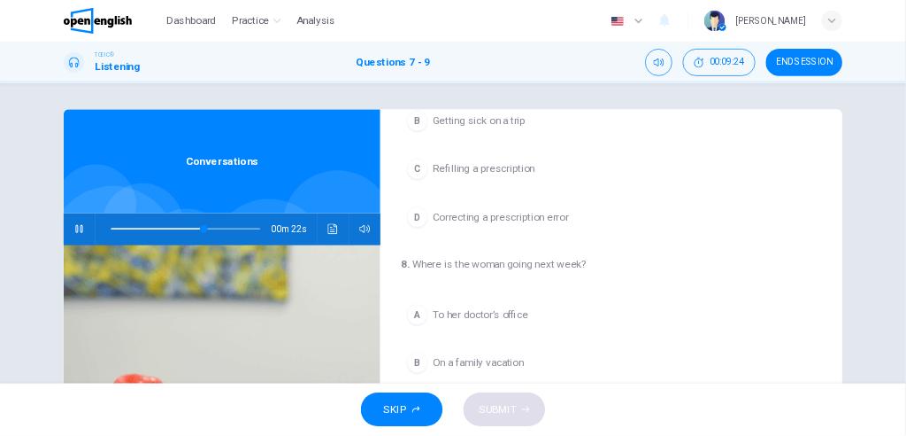
scroll to position [321, 0]
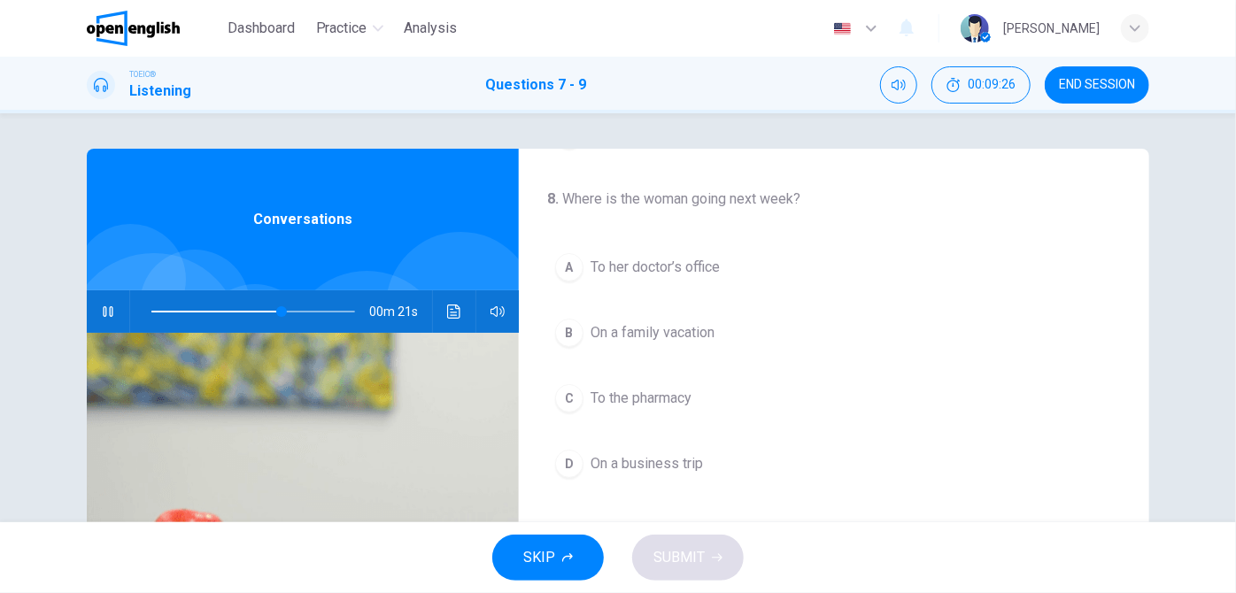
type input "**"
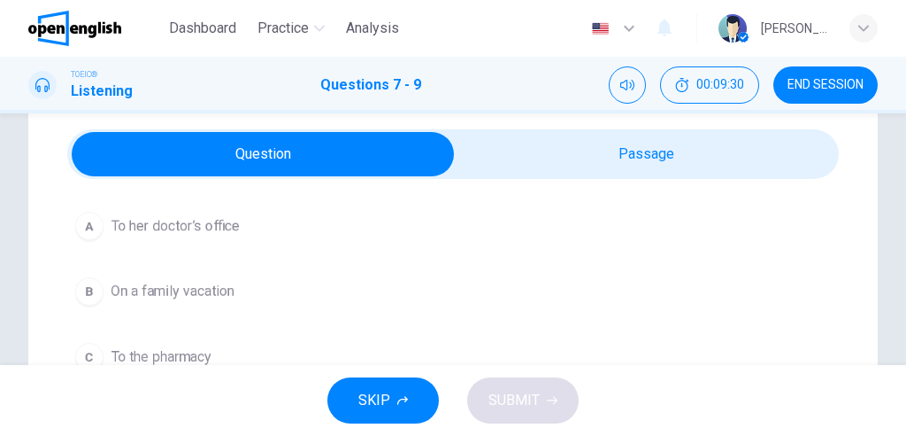
scroll to position [118, 0]
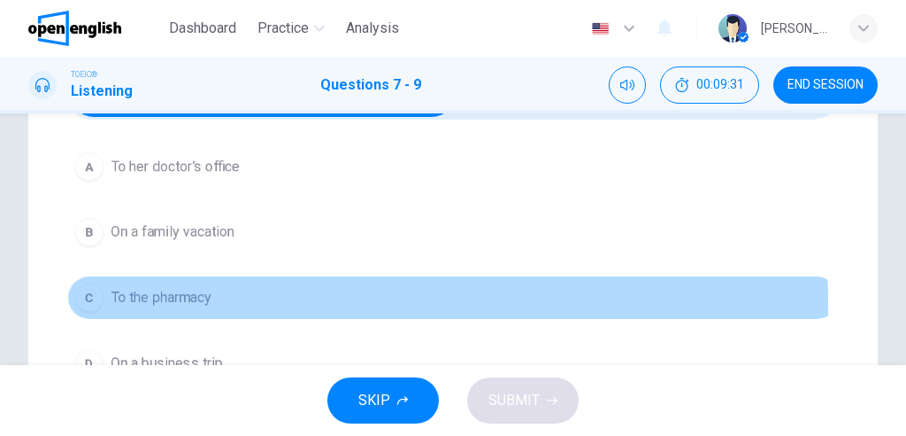
click at [162, 298] on span "To the pharmacy" at bounding box center [161, 297] width 101 height 21
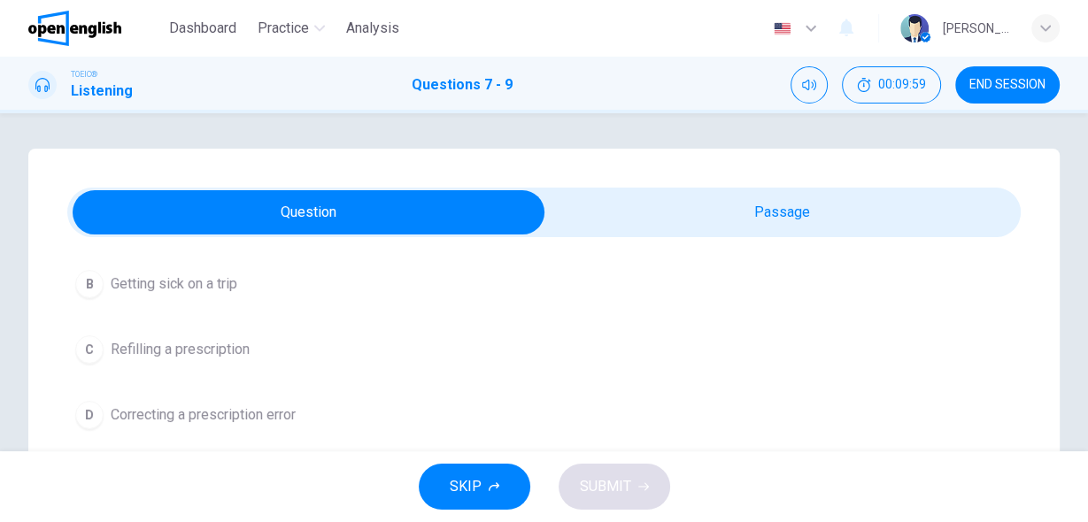
scroll to position [200, 0]
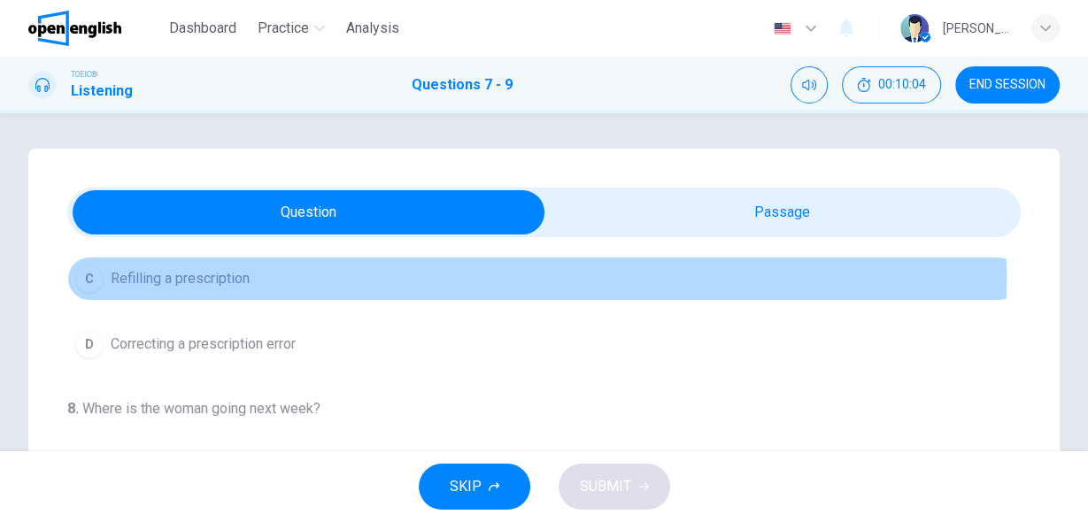
click at [166, 277] on span "Refilling a prescription" at bounding box center [180, 278] width 139 height 21
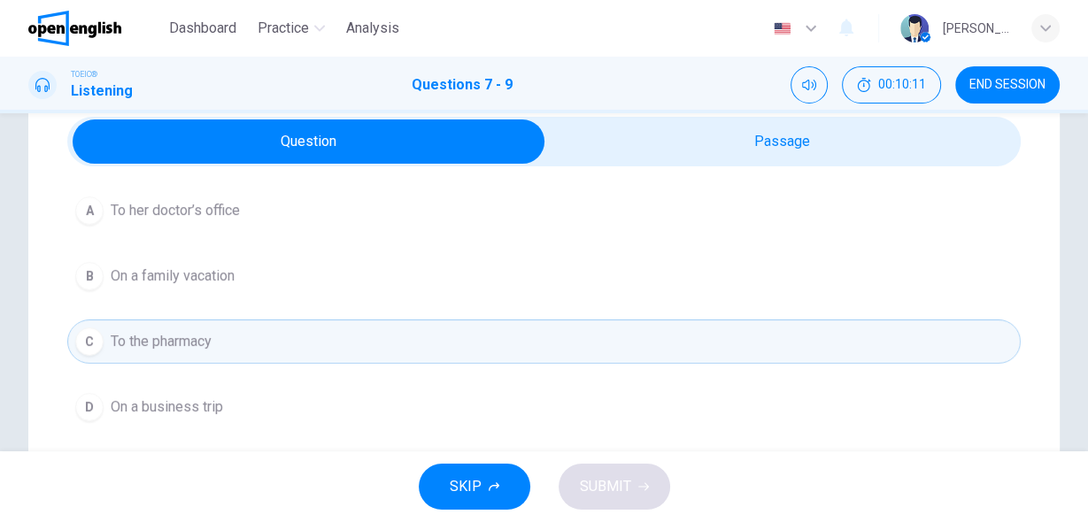
scroll to position [142, 0]
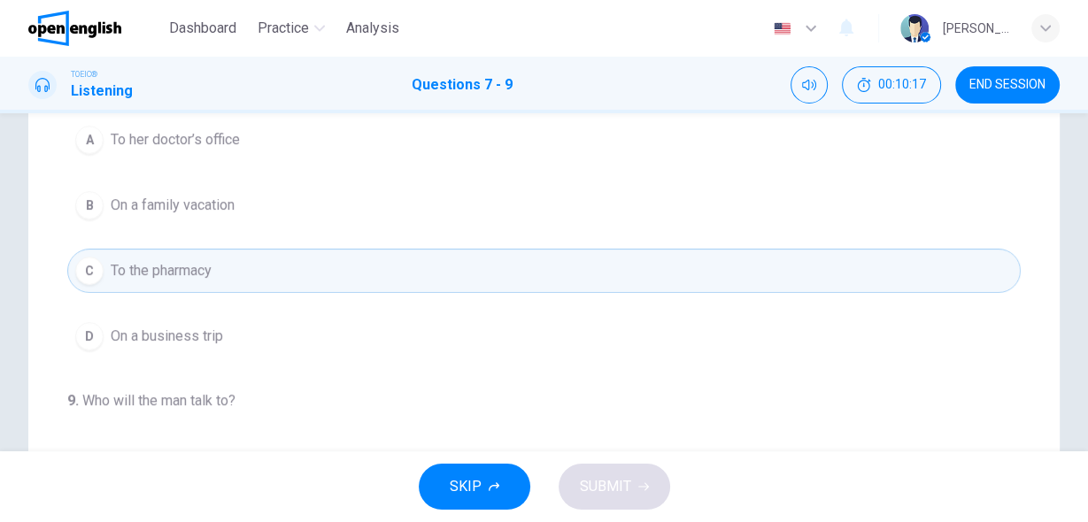
click at [220, 329] on span "On a business trip" at bounding box center [167, 336] width 112 height 21
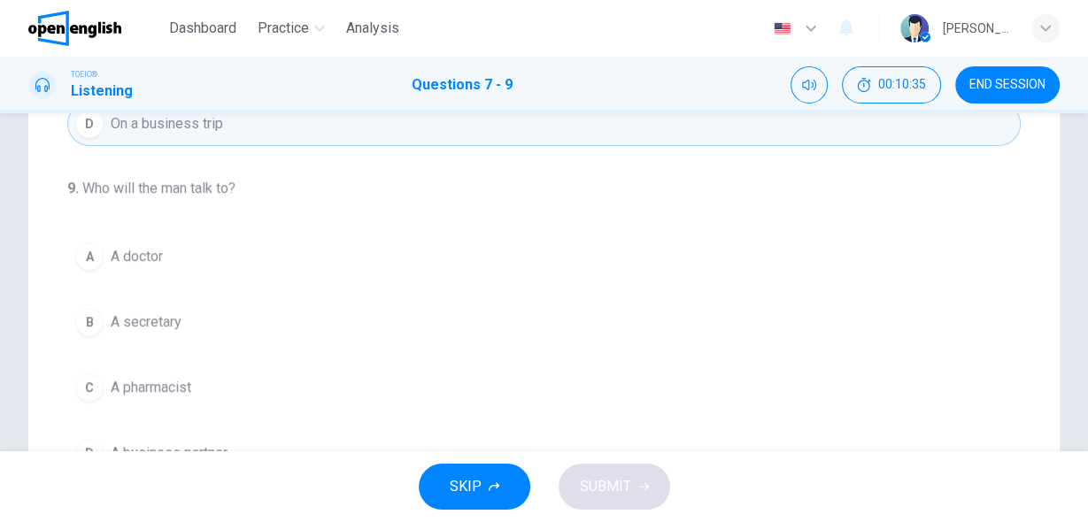
scroll to position [425, 0]
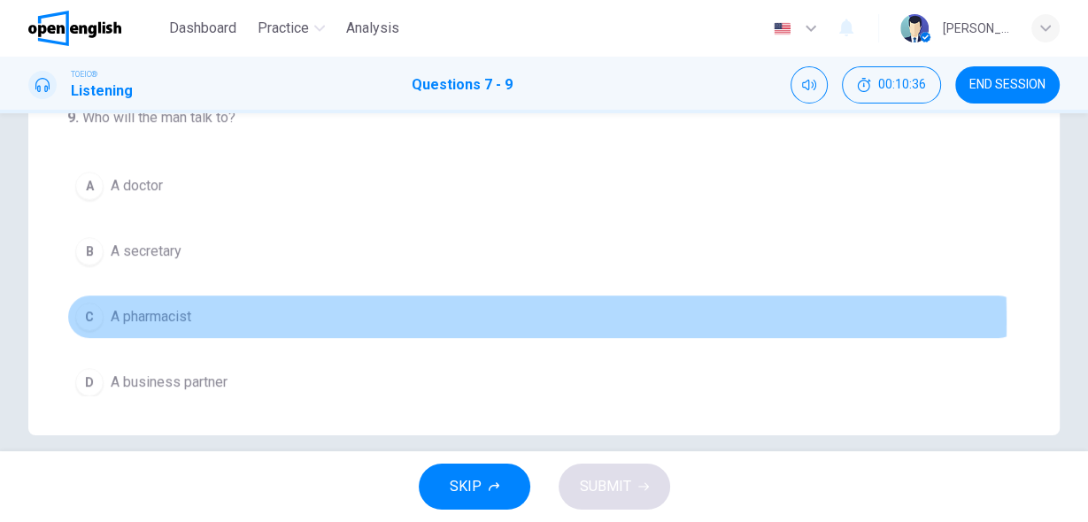
click at [178, 314] on span "A pharmacist" at bounding box center [151, 316] width 81 height 21
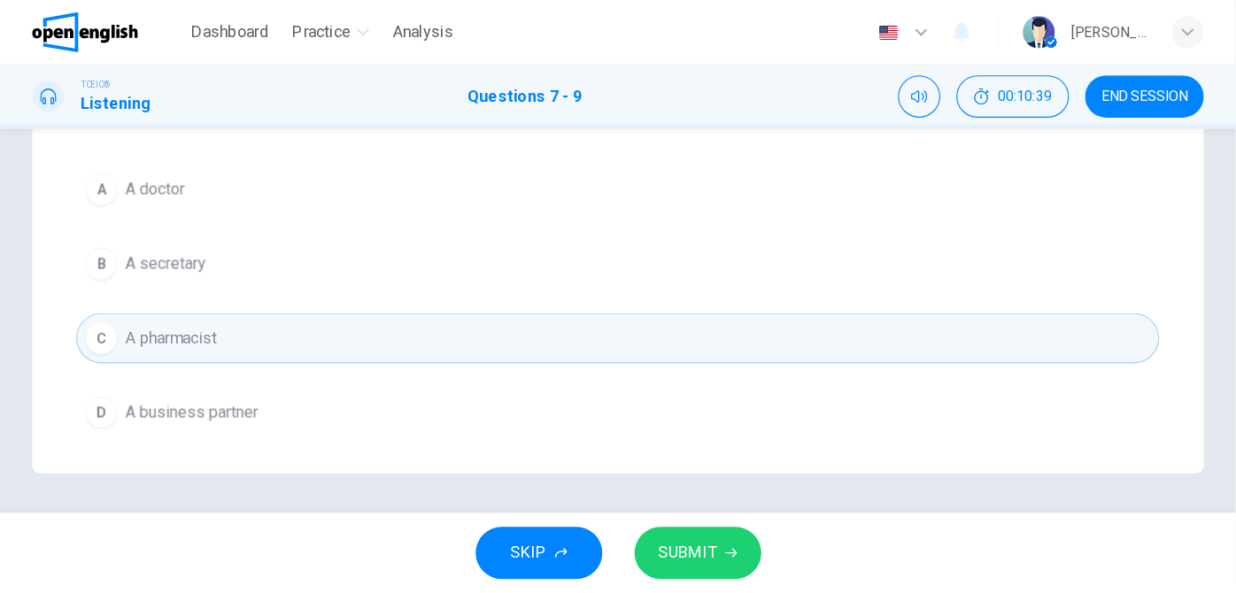
scroll to position [302, 0]
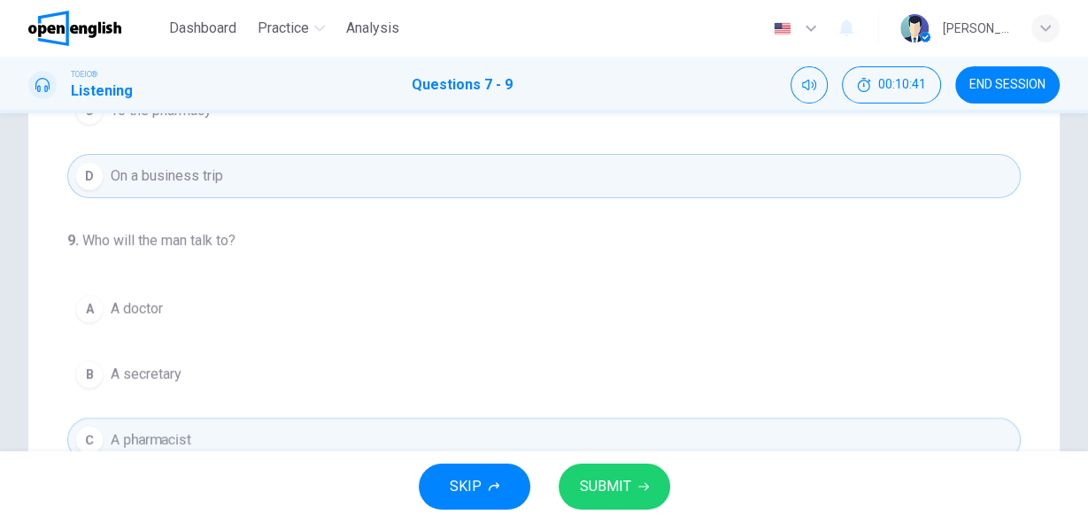
click at [170, 300] on button "A A doctor" at bounding box center [543, 309] width 953 height 44
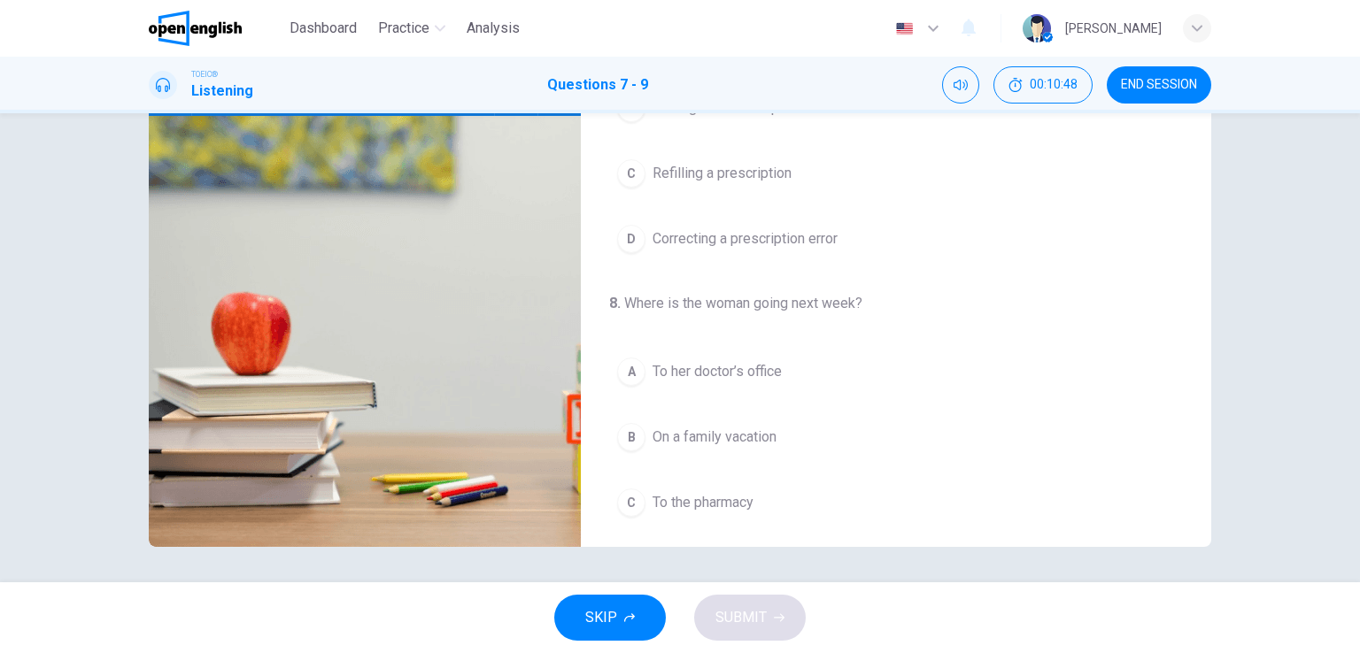
scroll to position [0, 0]
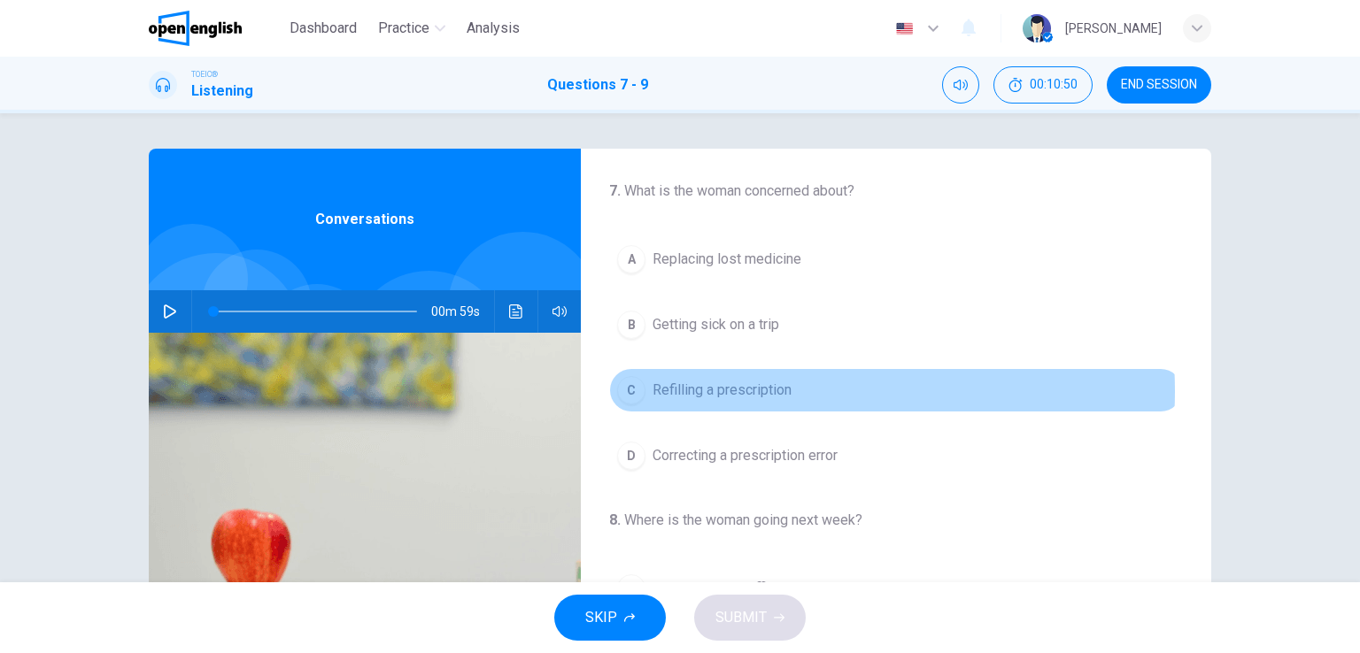
click at [768, 391] on span "Refilling a prescription" at bounding box center [721, 390] width 139 height 21
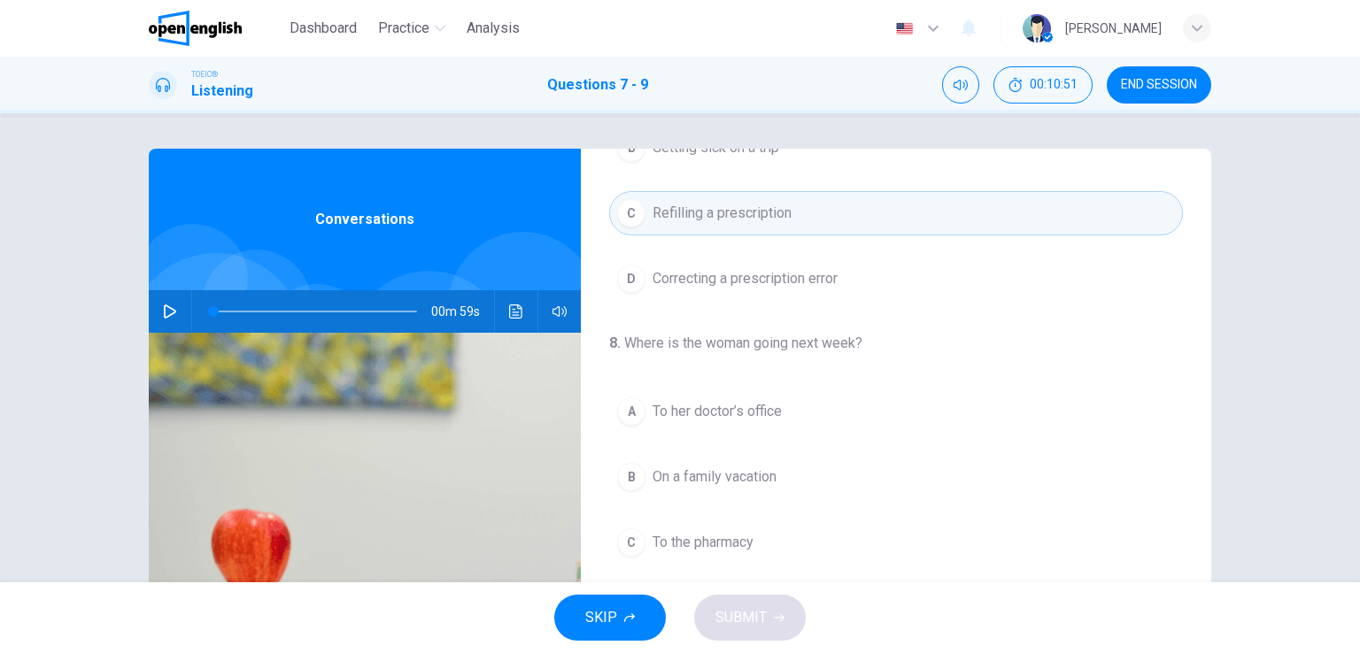
scroll to position [266, 0]
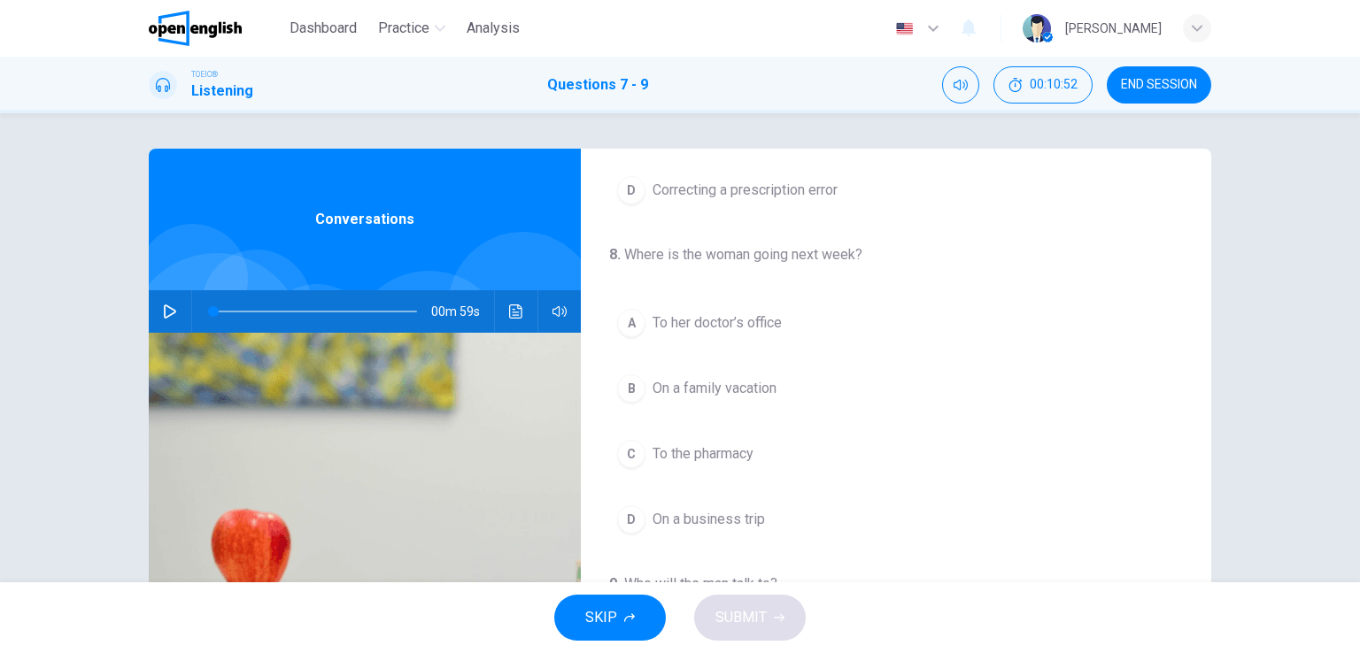
click at [734, 450] on span "To the pharmacy" at bounding box center [702, 454] width 101 height 21
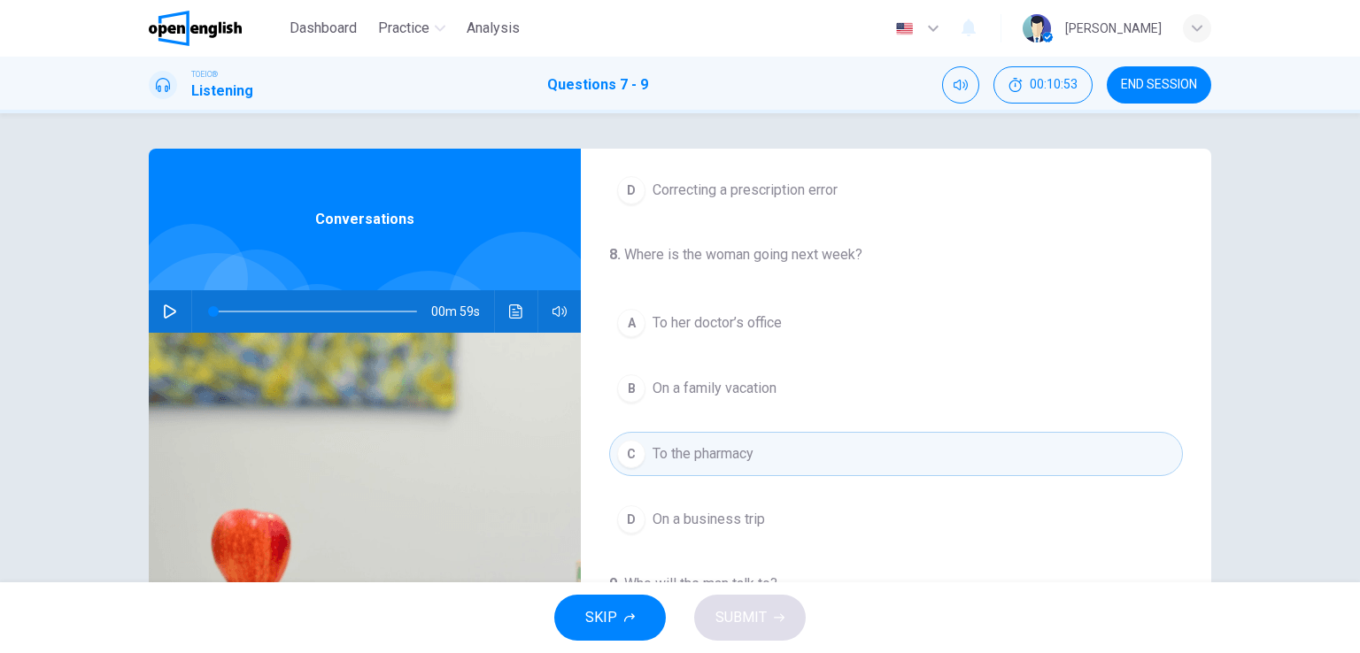
scroll to position [400, 0]
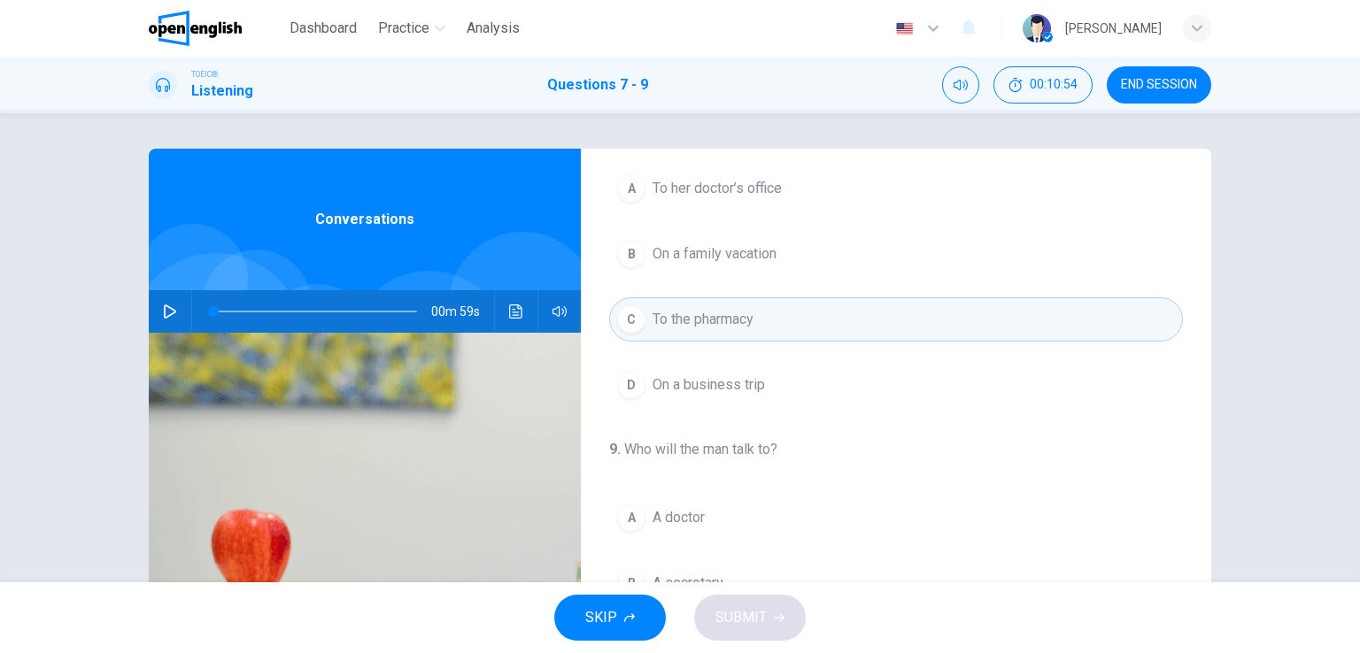
click at [768, 387] on button "D On a business trip" at bounding box center [896, 385] width 574 height 44
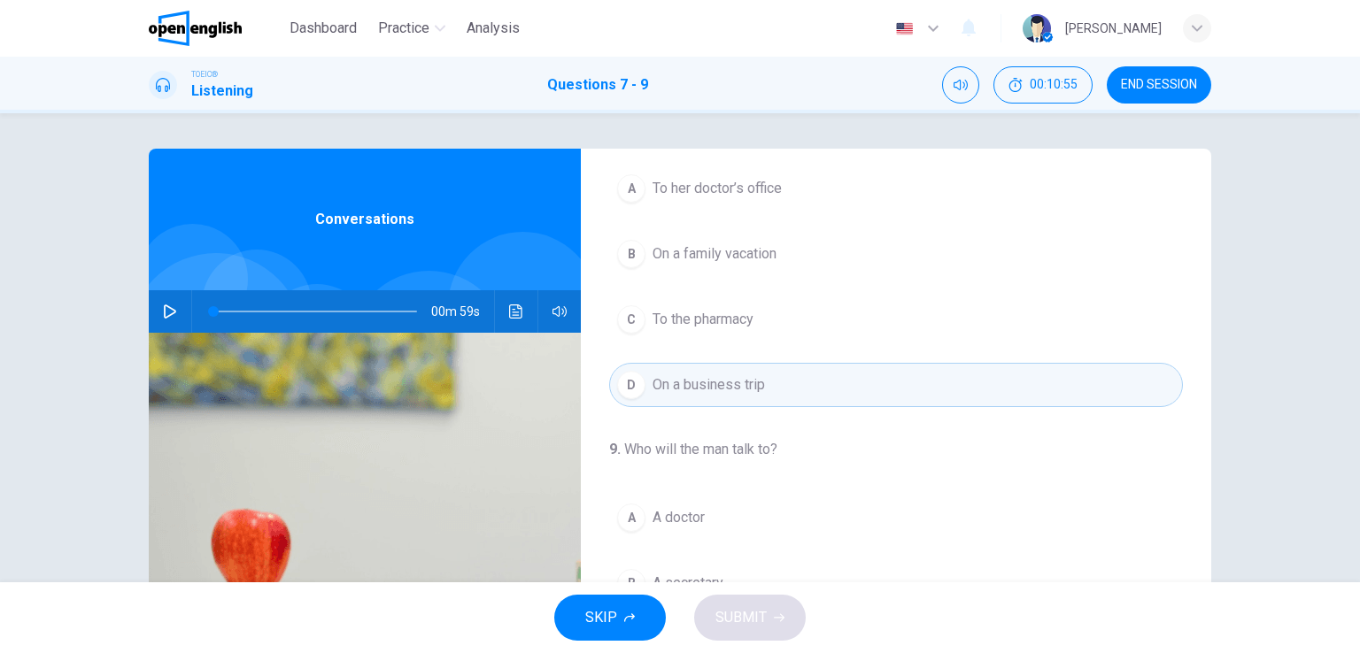
scroll to position [177, 0]
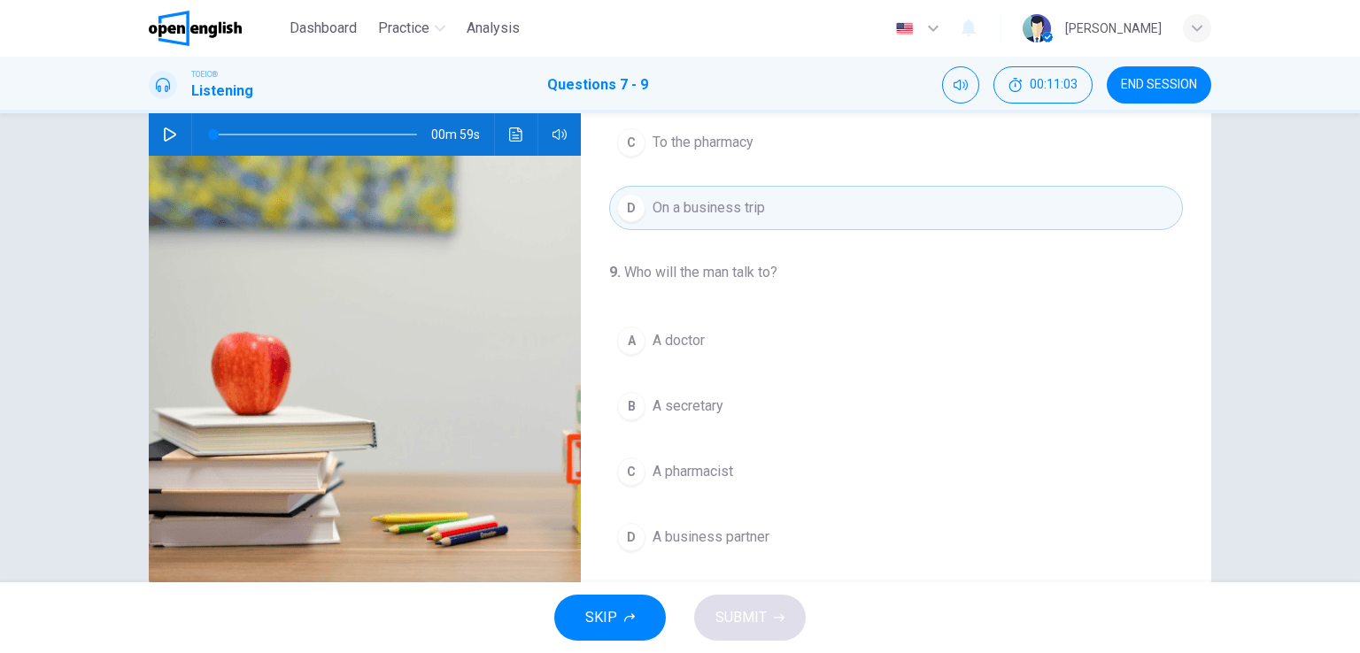
click at [738, 479] on button "C A pharmacist" at bounding box center [896, 472] width 574 height 44
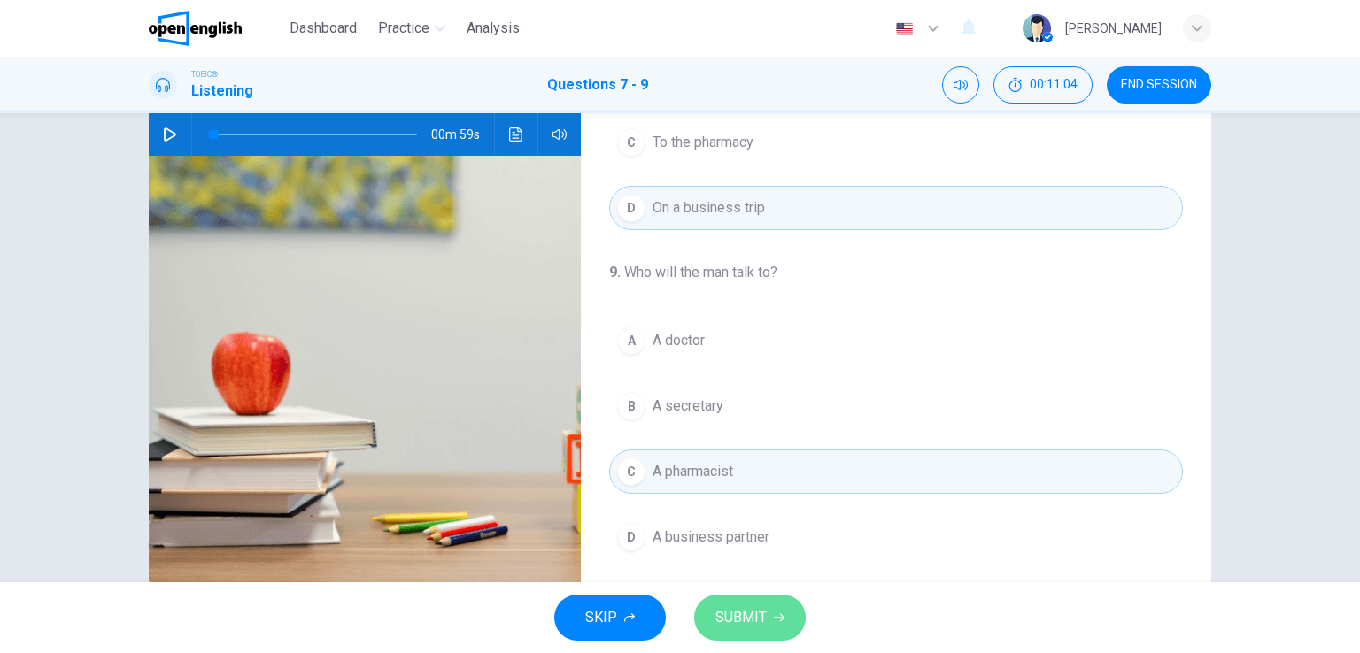
click at [754, 610] on span "SUBMIT" at bounding box center [740, 618] width 51 height 25
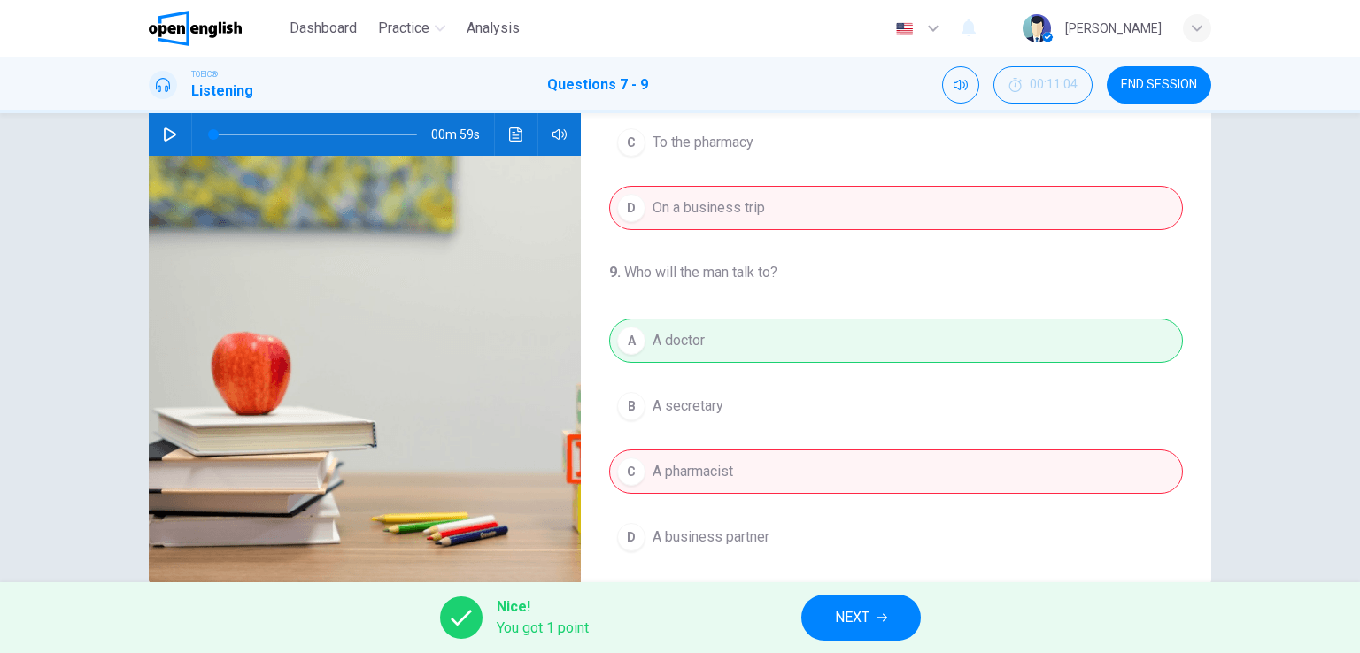
scroll to position [217, 0]
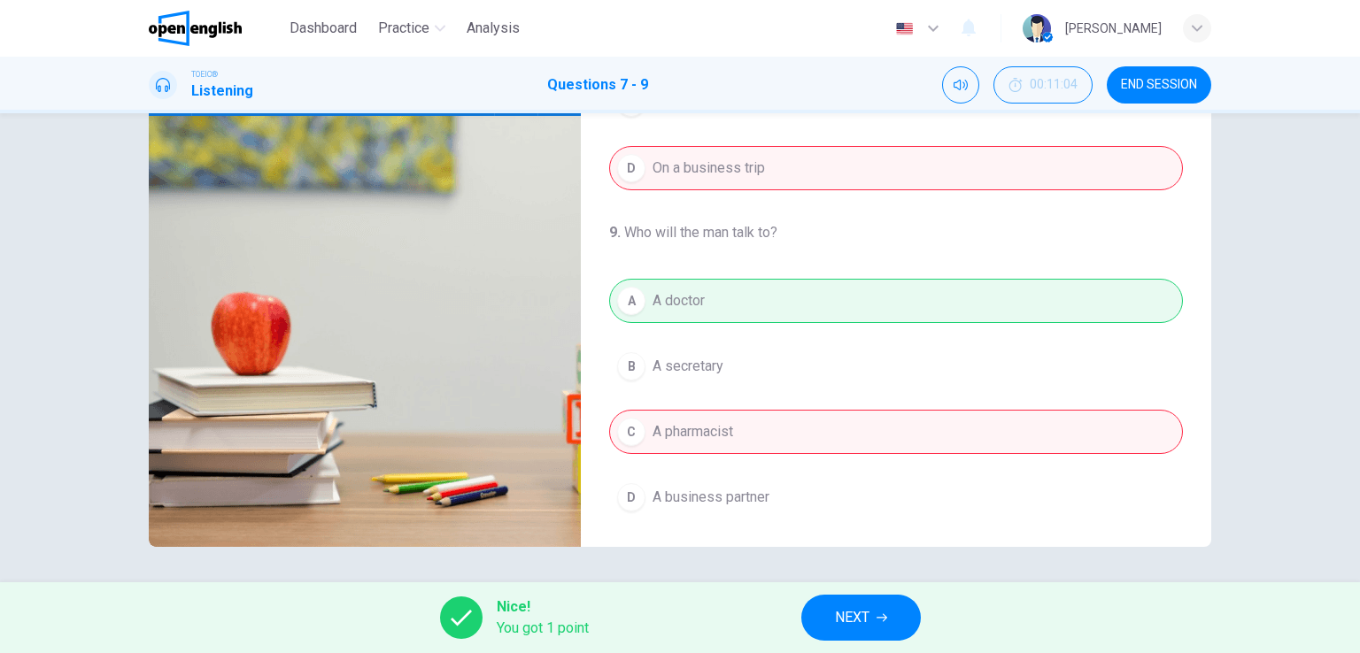
click at [1147, 88] on span "END SESSION" at bounding box center [1159, 85] width 76 height 14
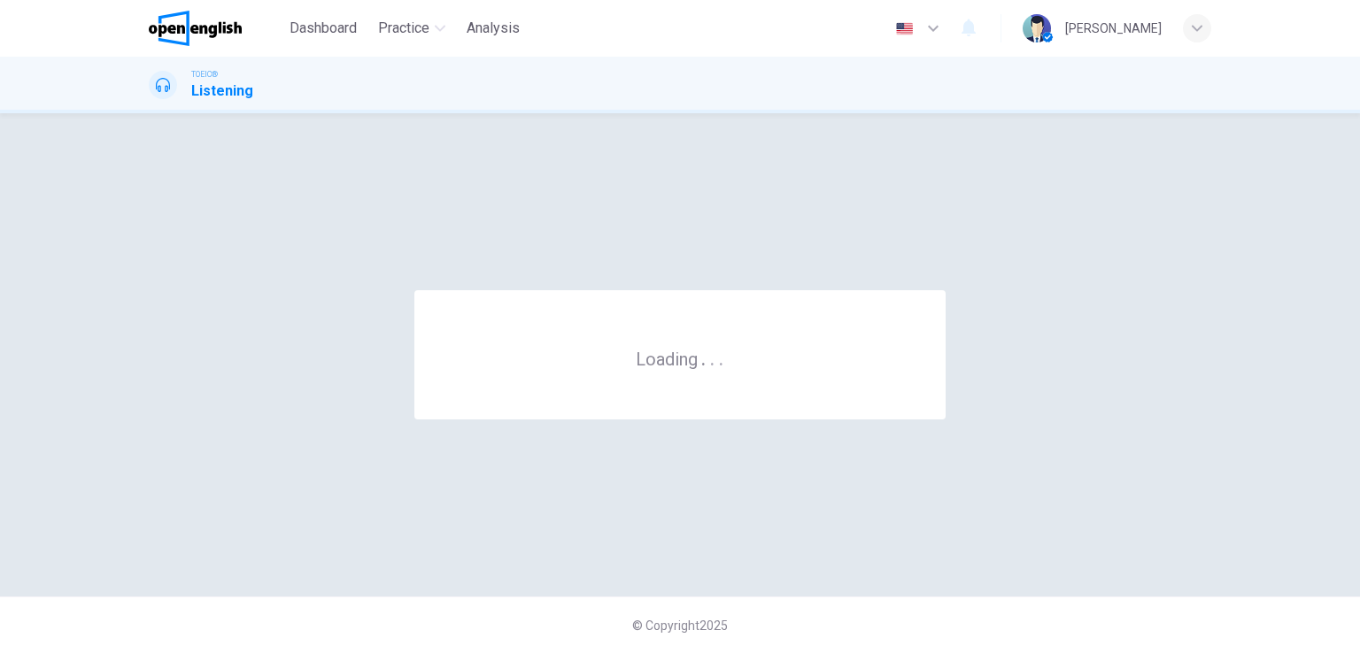
scroll to position [0, 0]
